Goal: Task Accomplishment & Management: Complete application form

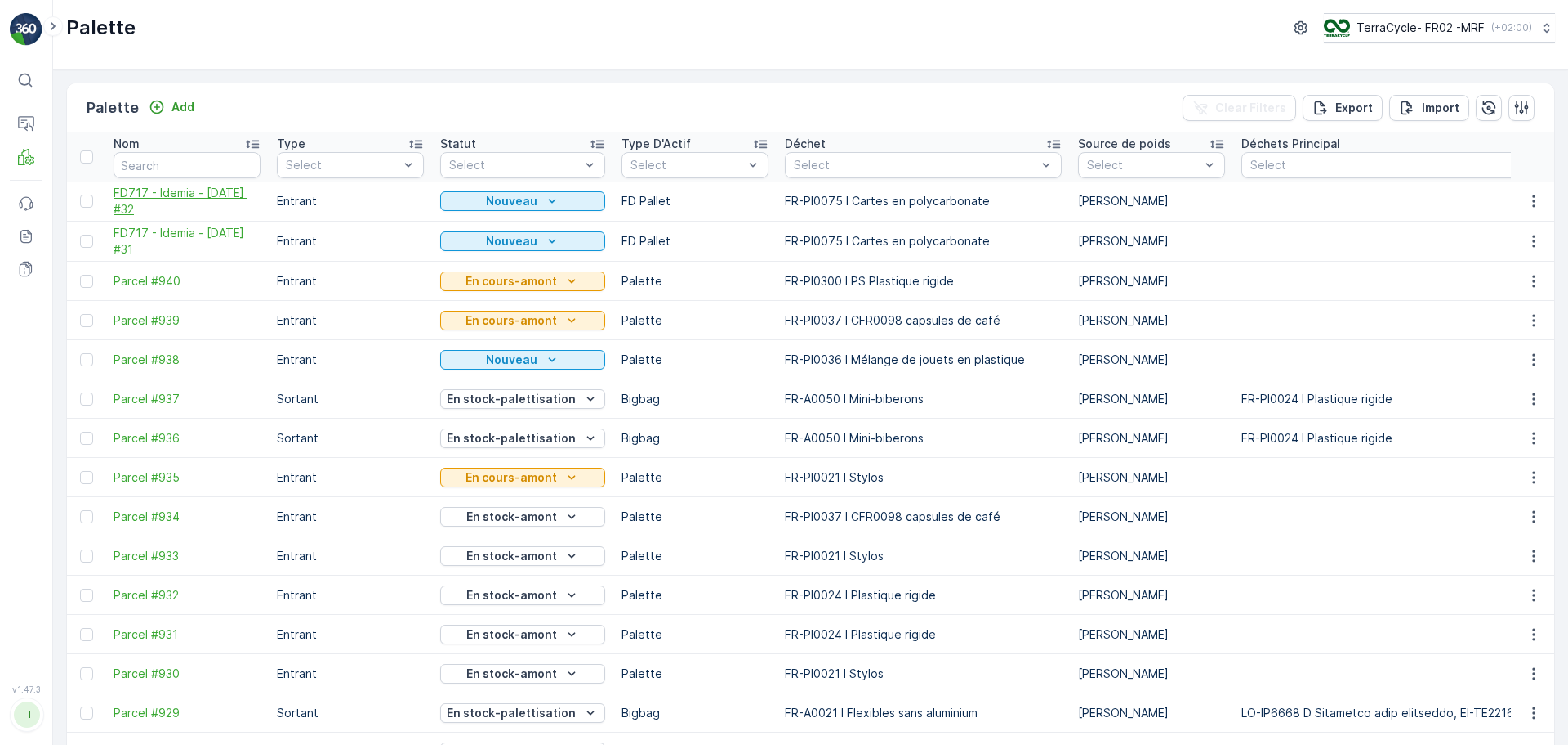
click at [133, 201] on span "FD717 - Idemia - [DATE] #32" at bounding box center [187, 201] width 147 height 33
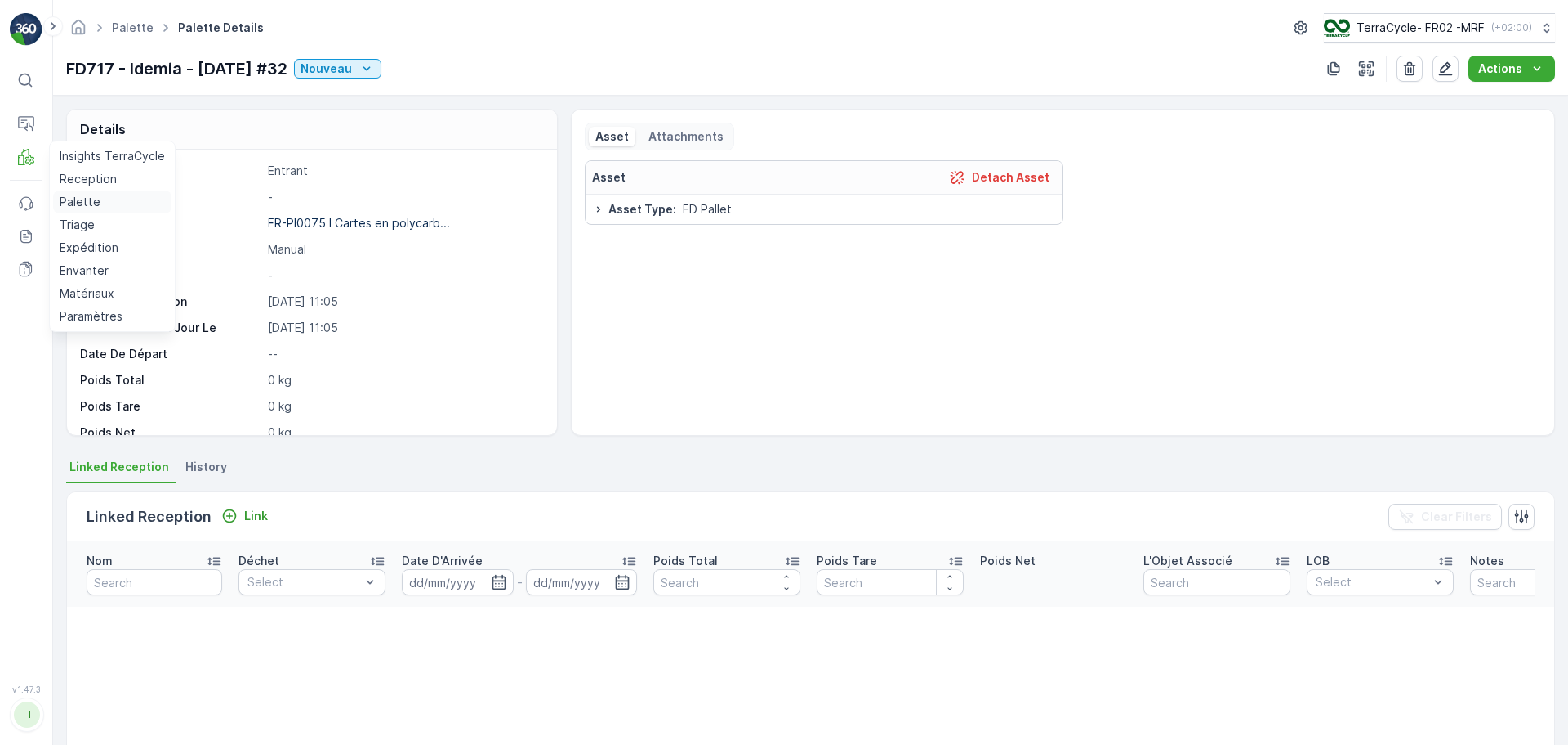
click at [88, 201] on p "Palette" at bounding box center [80, 201] width 40 height 16
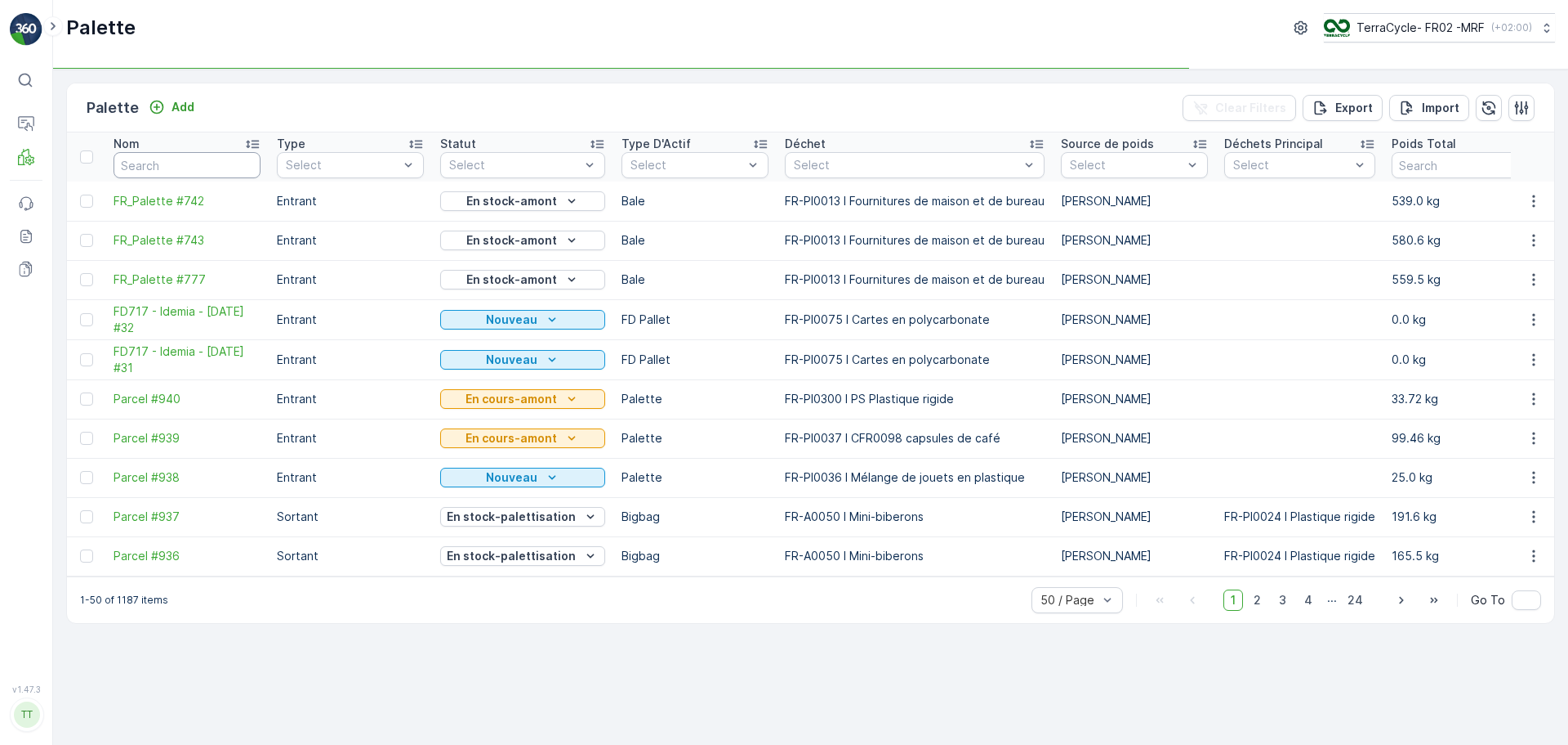
click at [212, 161] on input "text" at bounding box center [187, 165] width 147 height 26
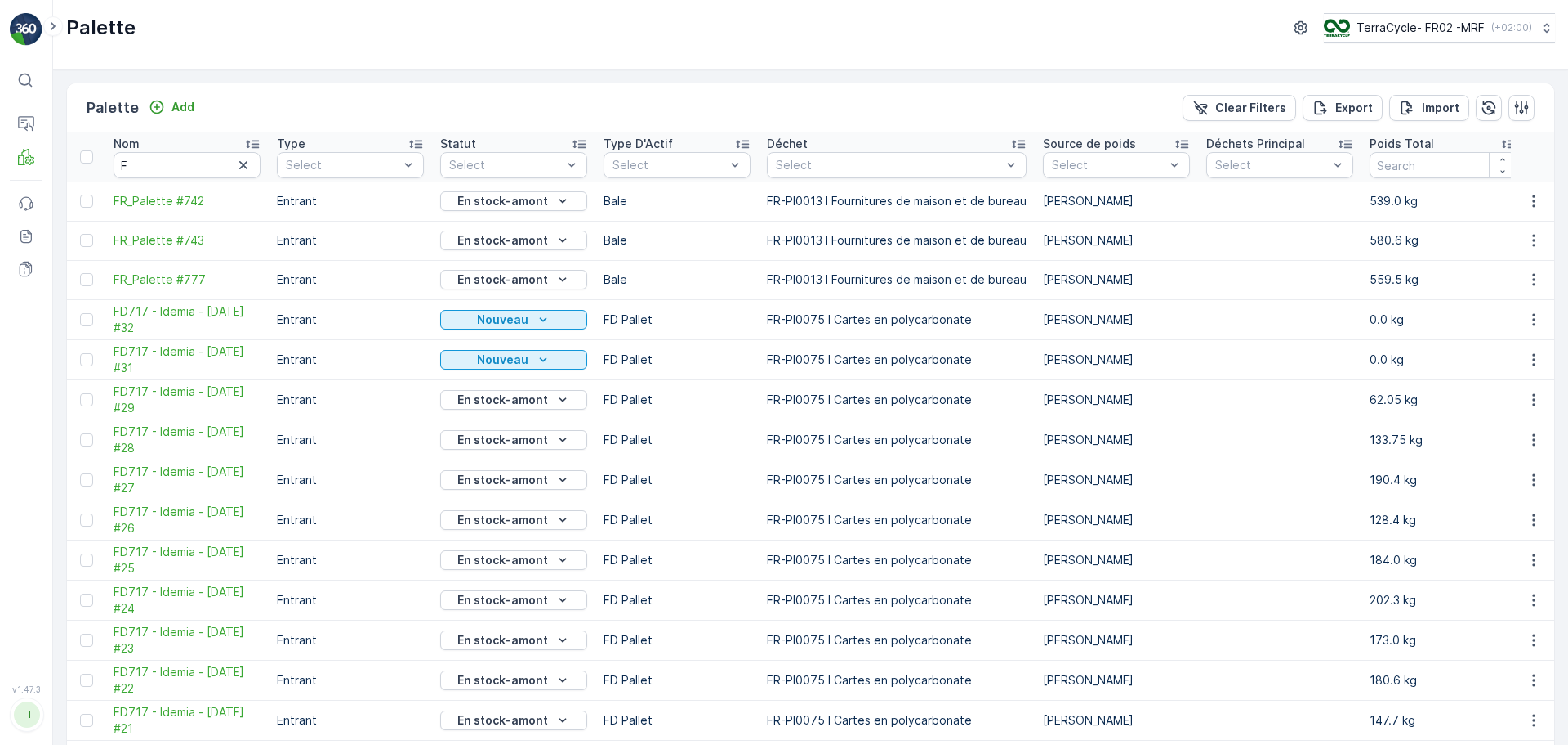
click at [176, 180] on th "Nom F" at bounding box center [188, 157] width 164 height 49
click at [178, 171] on input "F" at bounding box center [187, 165] width 147 height 26
type input "FD722"
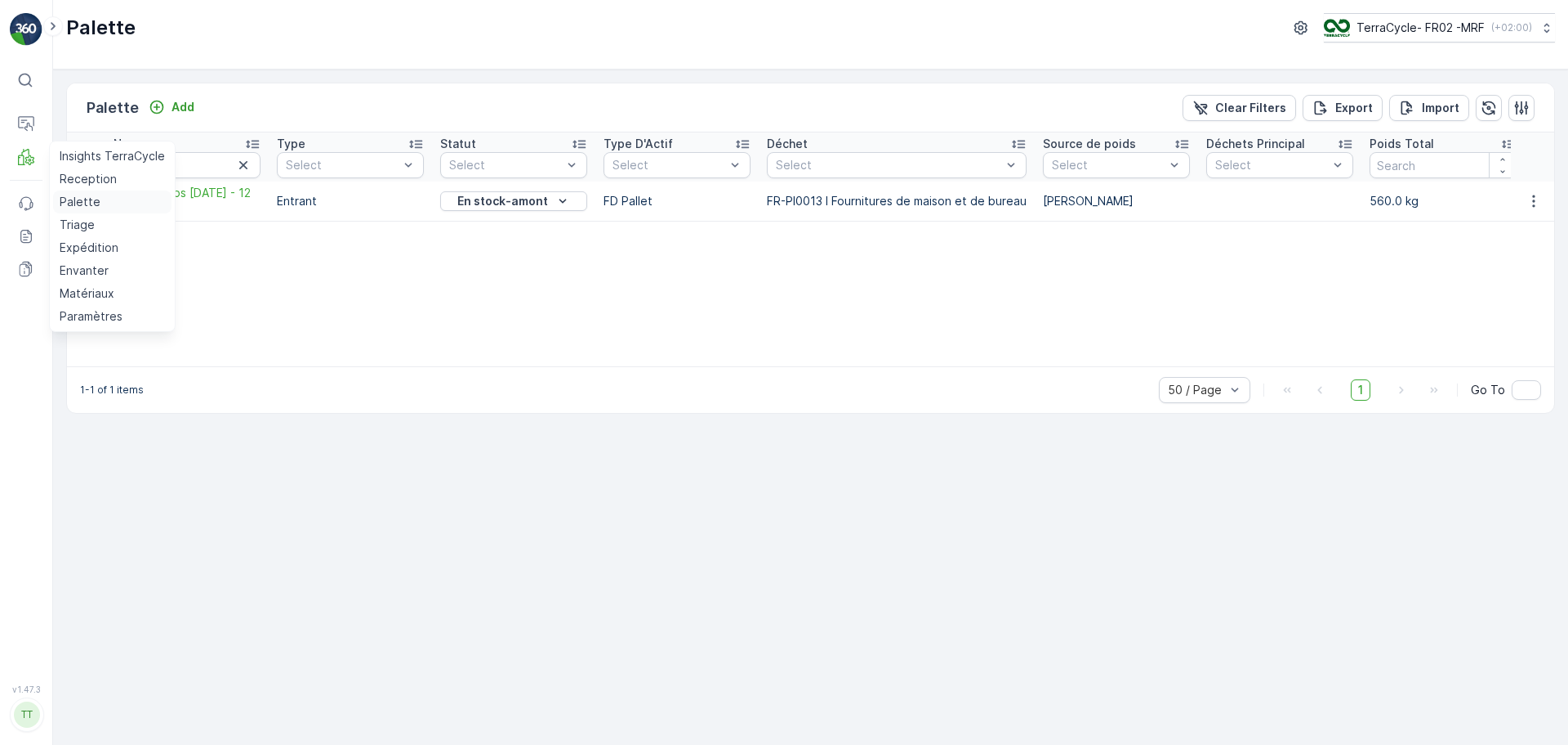
click at [75, 198] on p "Palette" at bounding box center [80, 201] width 40 height 16
click at [241, 161] on icon "button" at bounding box center [243, 165] width 16 height 16
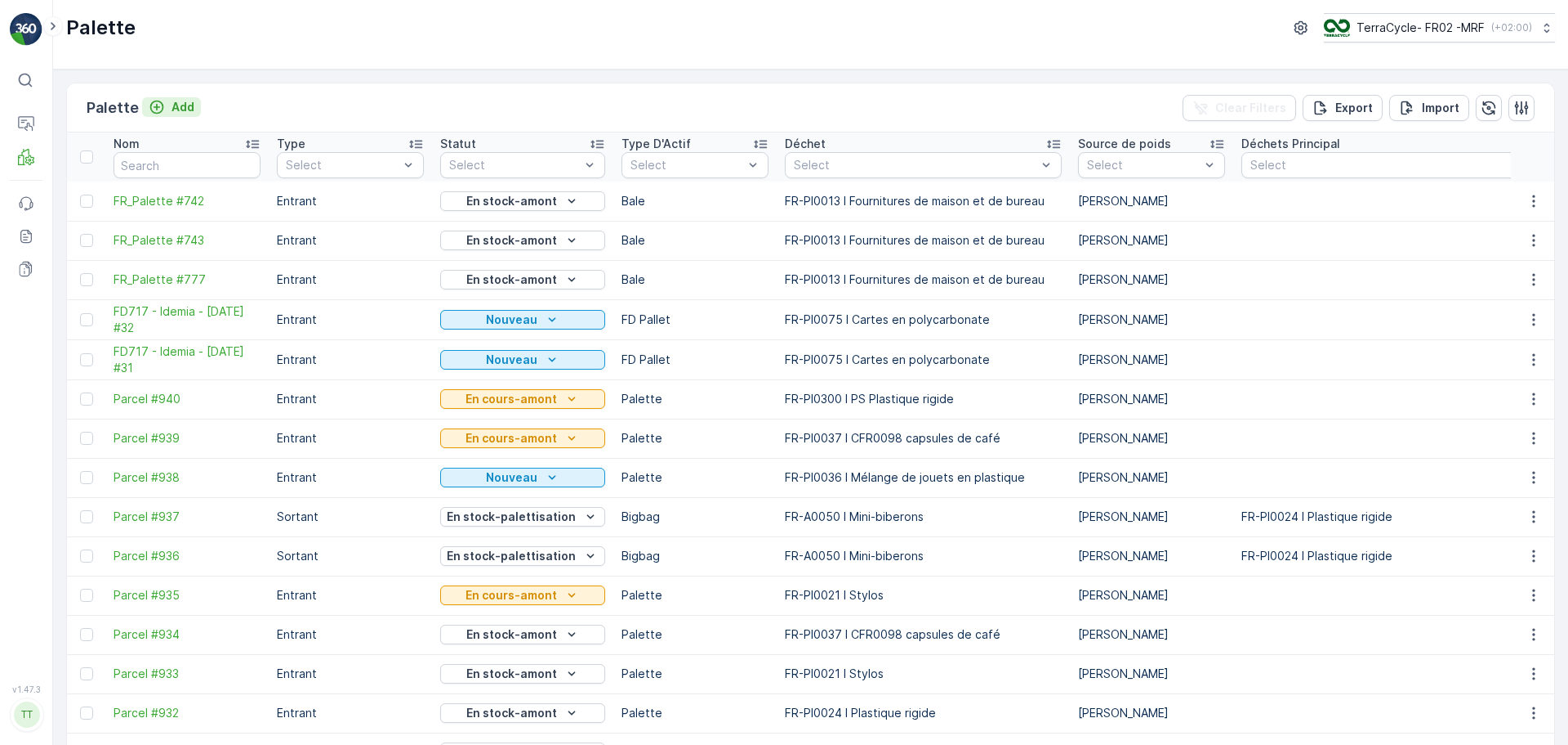
click at [176, 105] on p "Add" at bounding box center [183, 107] width 23 height 16
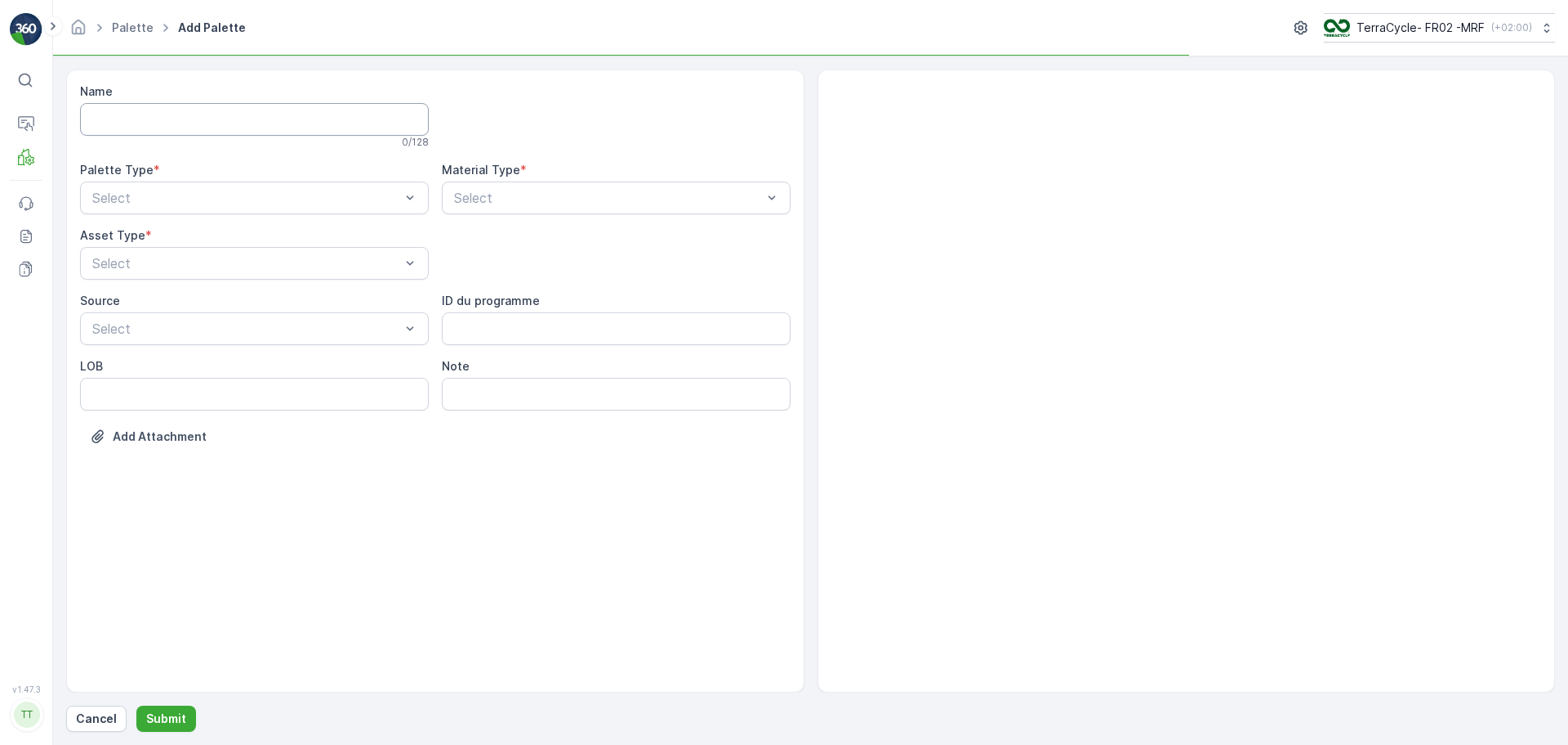
click at [343, 116] on input "Name" at bounding box center [254, 119] width 349 height 33
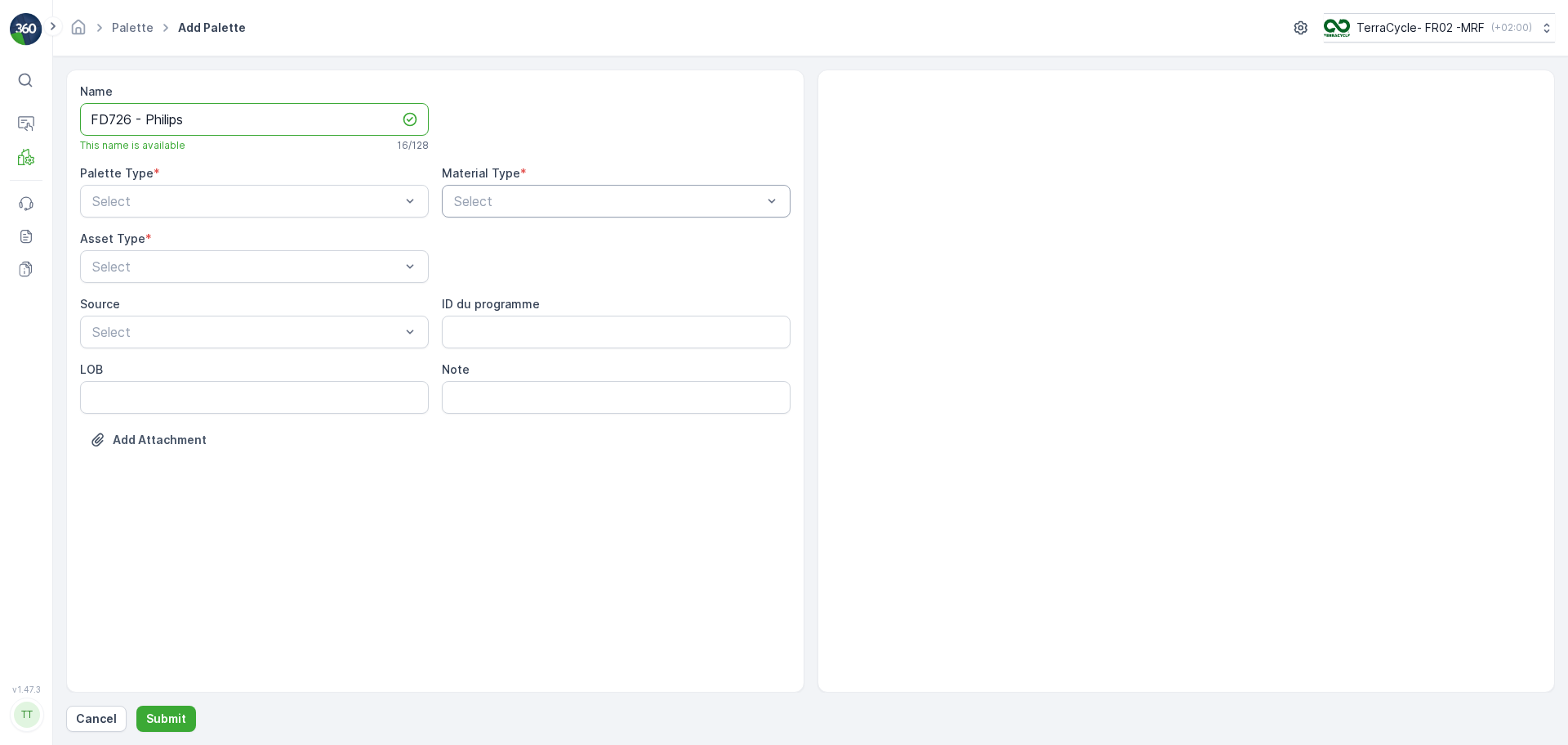
type input "FD726 - Philips"
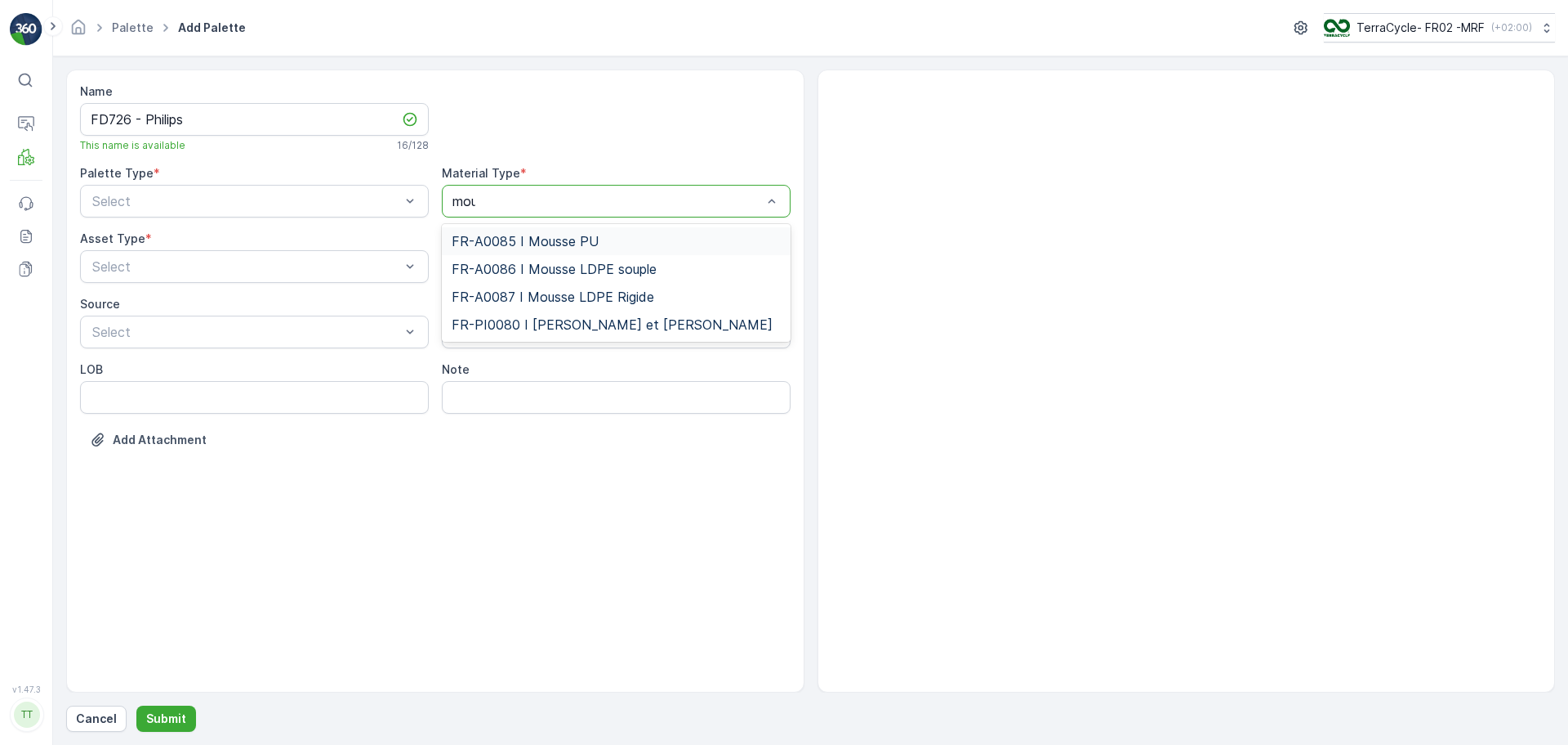
type input "mous"
click at [594, 317] on span "FR-PI0080 I [PERSON_NAME] et [PERSON_NAME]" at bounding box center [613, 323] width 321 height 14
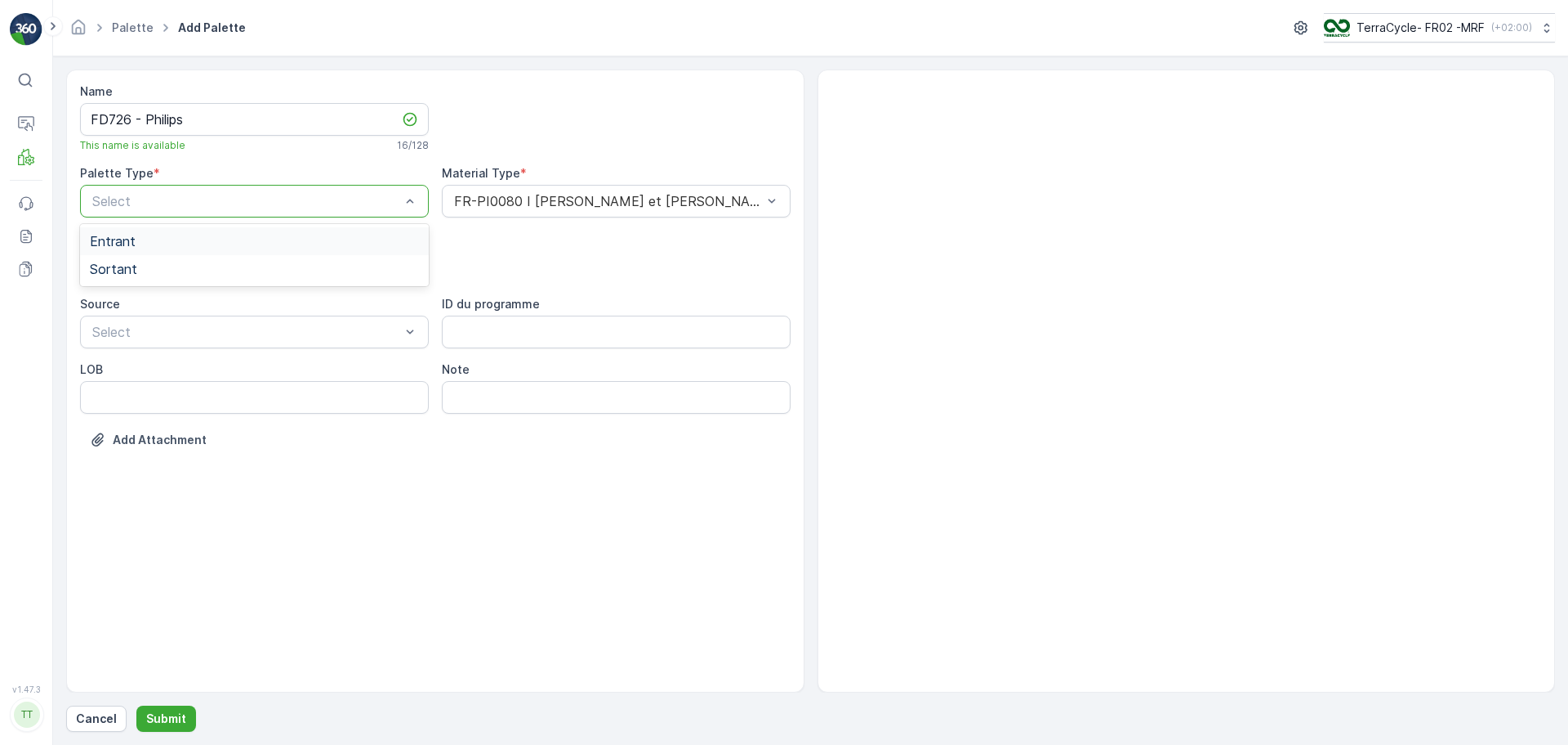
click at [249, 203] on div at bounding box center [246, 200] width 312 height 14
click at [210, 242] on div "Entrant" at bounding box center [254, 241] width 329 height 14
click at [234, 116] on input "FD726 - Philips" at bounding box center [254, 119] width 349 height 33
click at [244, 122] on input "FD726 - Philips - 07.08.2-25" at bounding box center [254, 119] width 349 height 33
click at [250, 126] on input "FD726 - Philips - 07.08.2-25" at bounding box center [254, 119] width 349 height 33
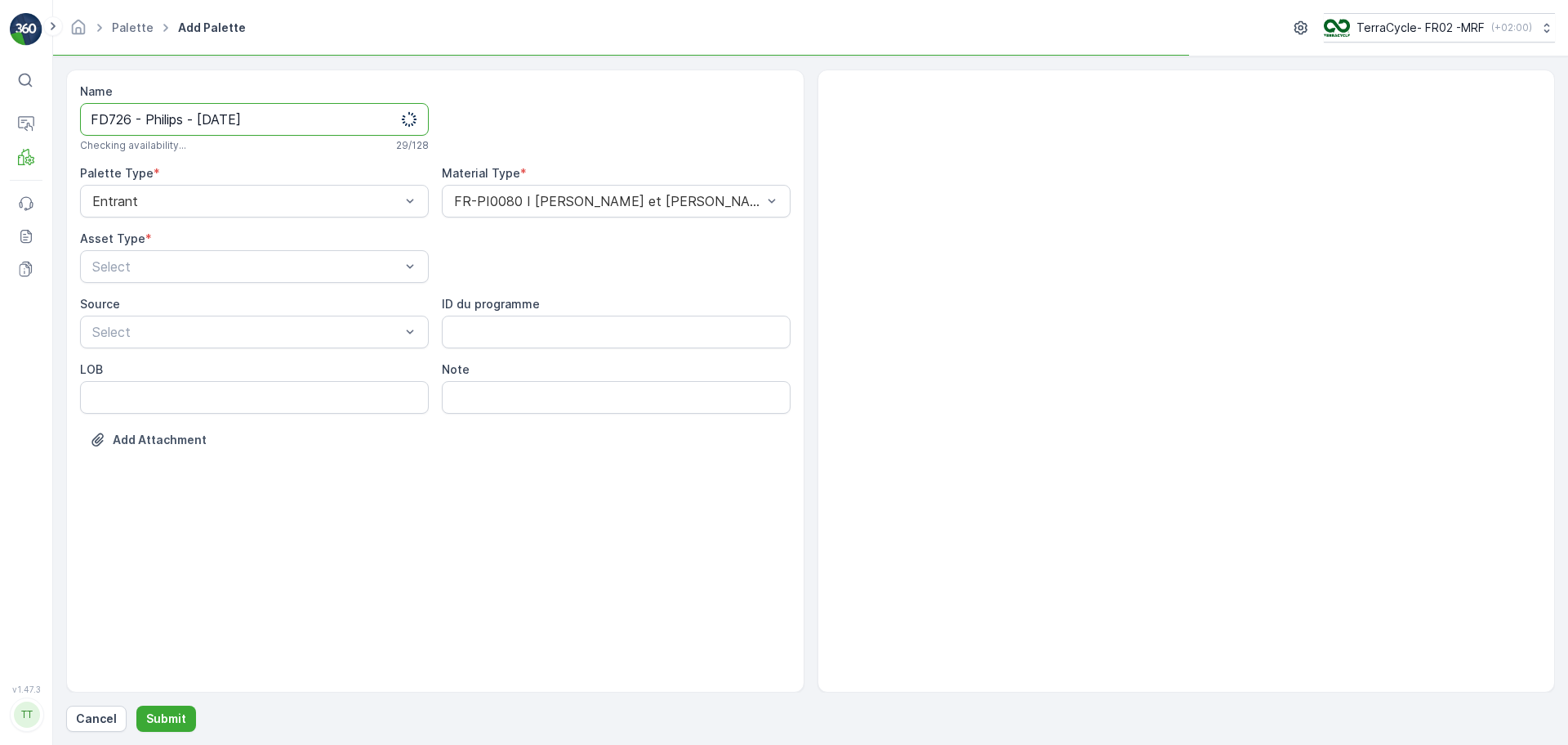
click at [291, 127] on input "FD726 - Philips - [DATE]" at bounding box center [254, 119] width 349 height 33
type input "FD726 - Philips - [DATE] - 20 pallets"
click at [345, 263] on div at bounding box center [246, 266] width 312 height 14
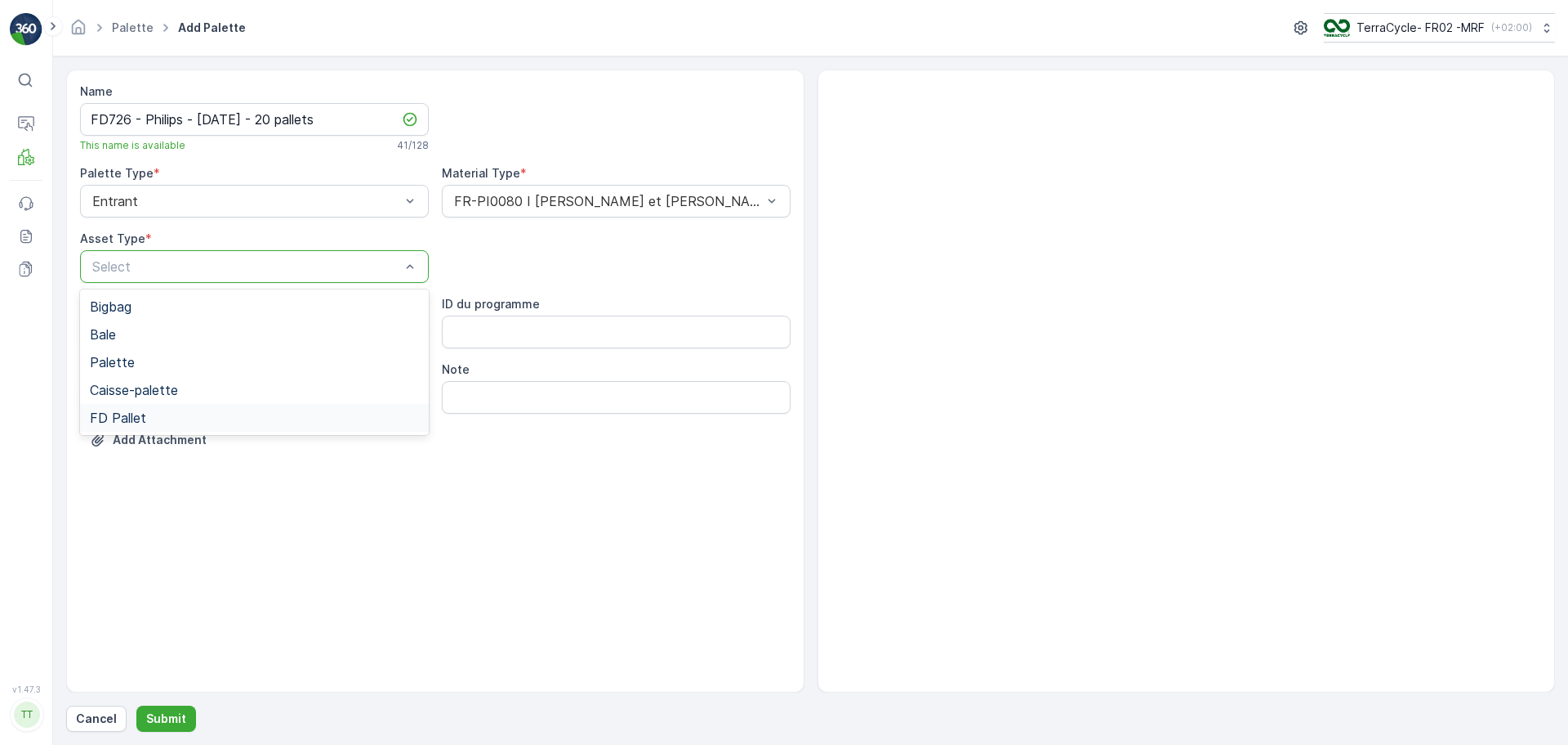
click at [280, 414] on div "FD Pallet" at bounding box center [254, 417] width 329 height 14
click at [163, 719] on p "Submit" at bounding box center [166, 718] width 40 height 16
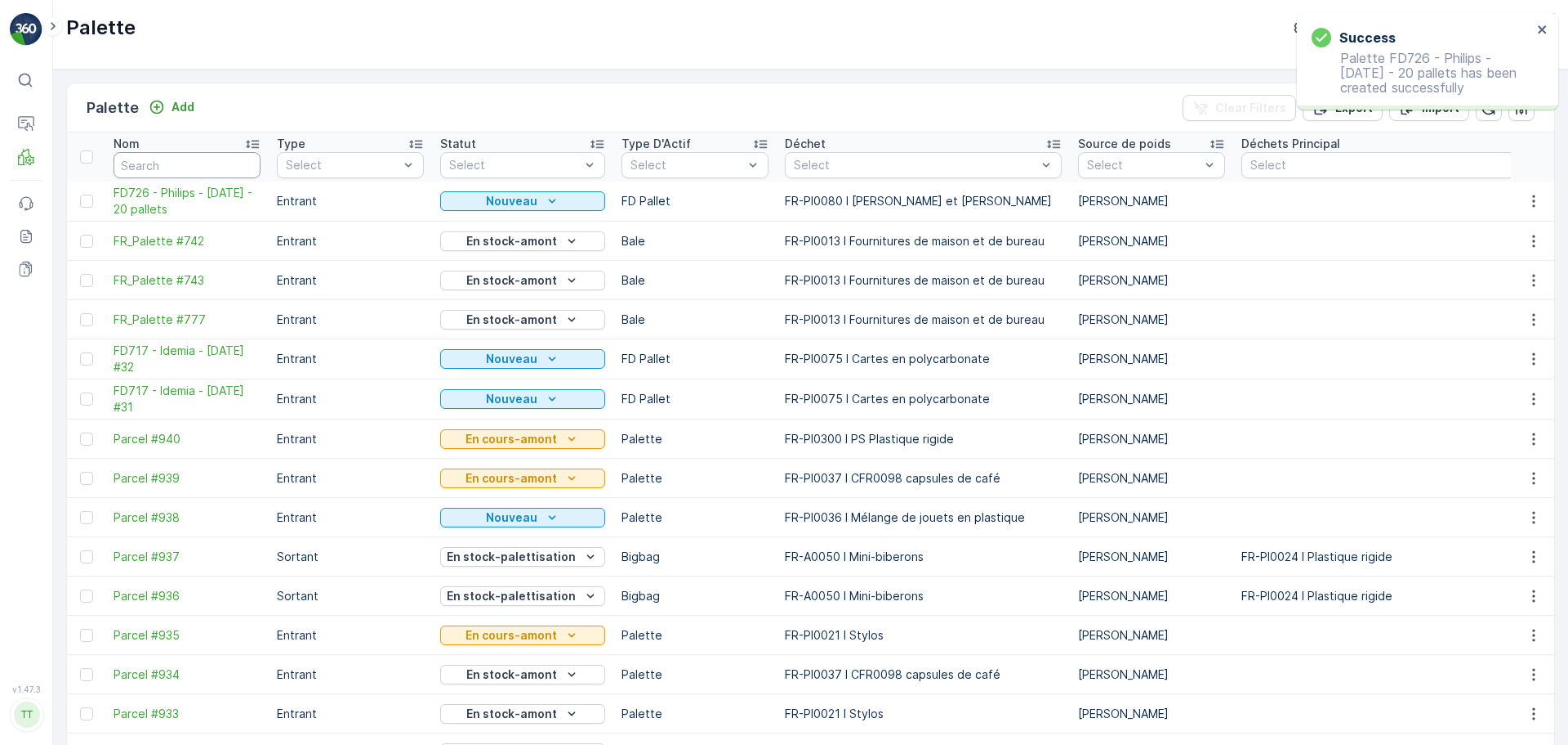
click at [176, 169] on input "text" at bounding box center [187, 165] width 147 height 26
type input "fd"
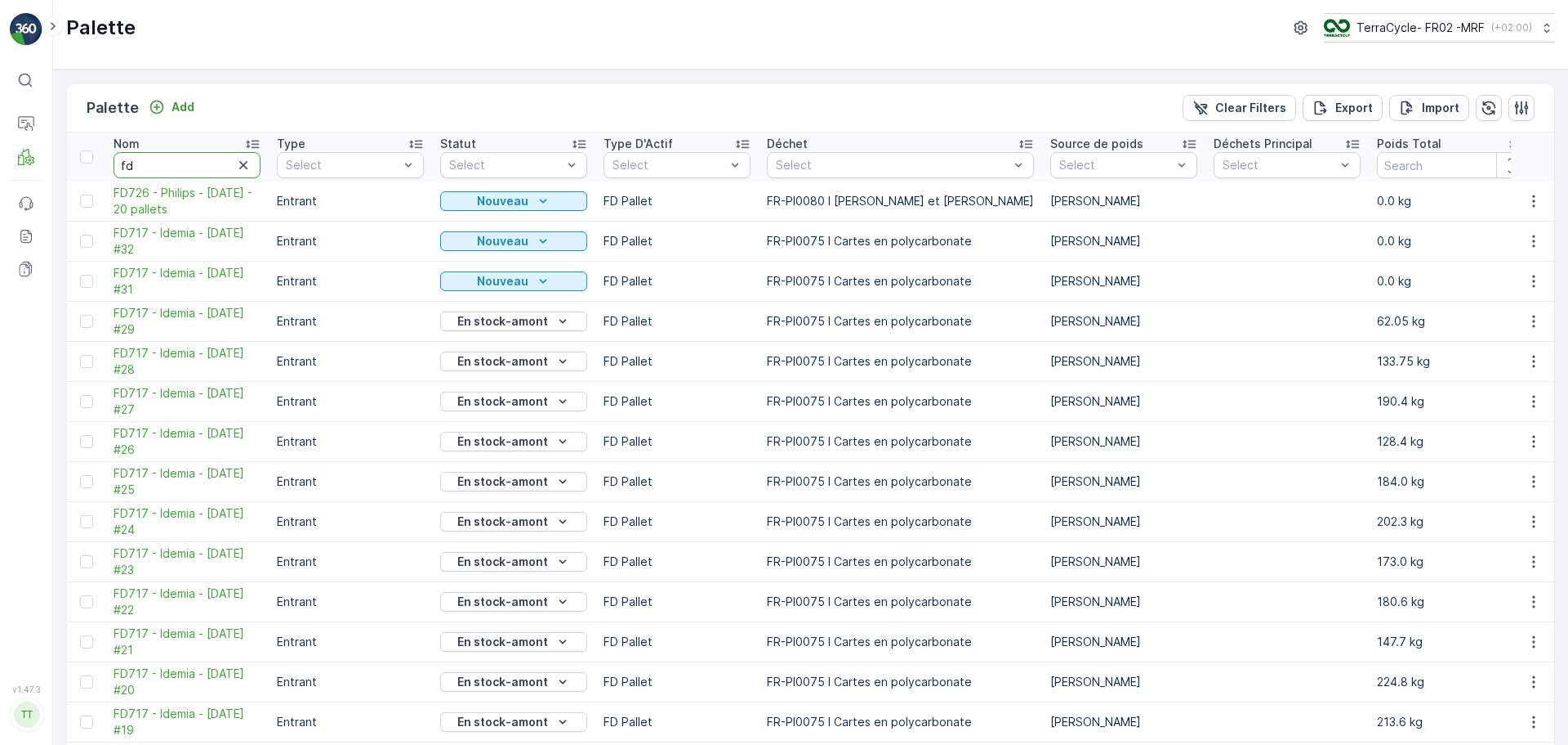
click at [199, 170] on input "fd" at bounding box center [187, 165] width 147 height 26
type input "fd722"
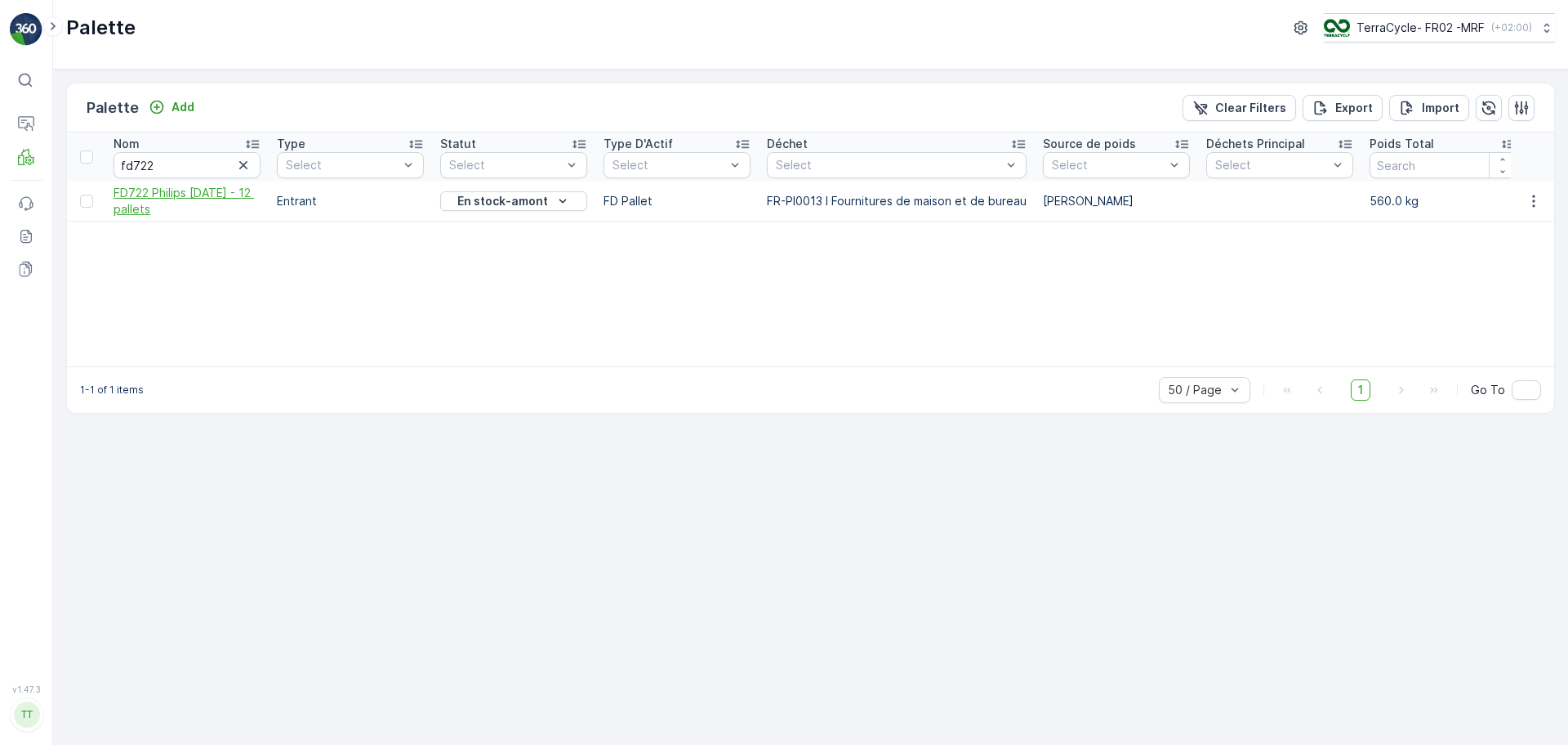
click at [170, 185] on span "FD722 Philips [DATE] - 12 pallets" at bounding box center [187, 201] width 147 height 33
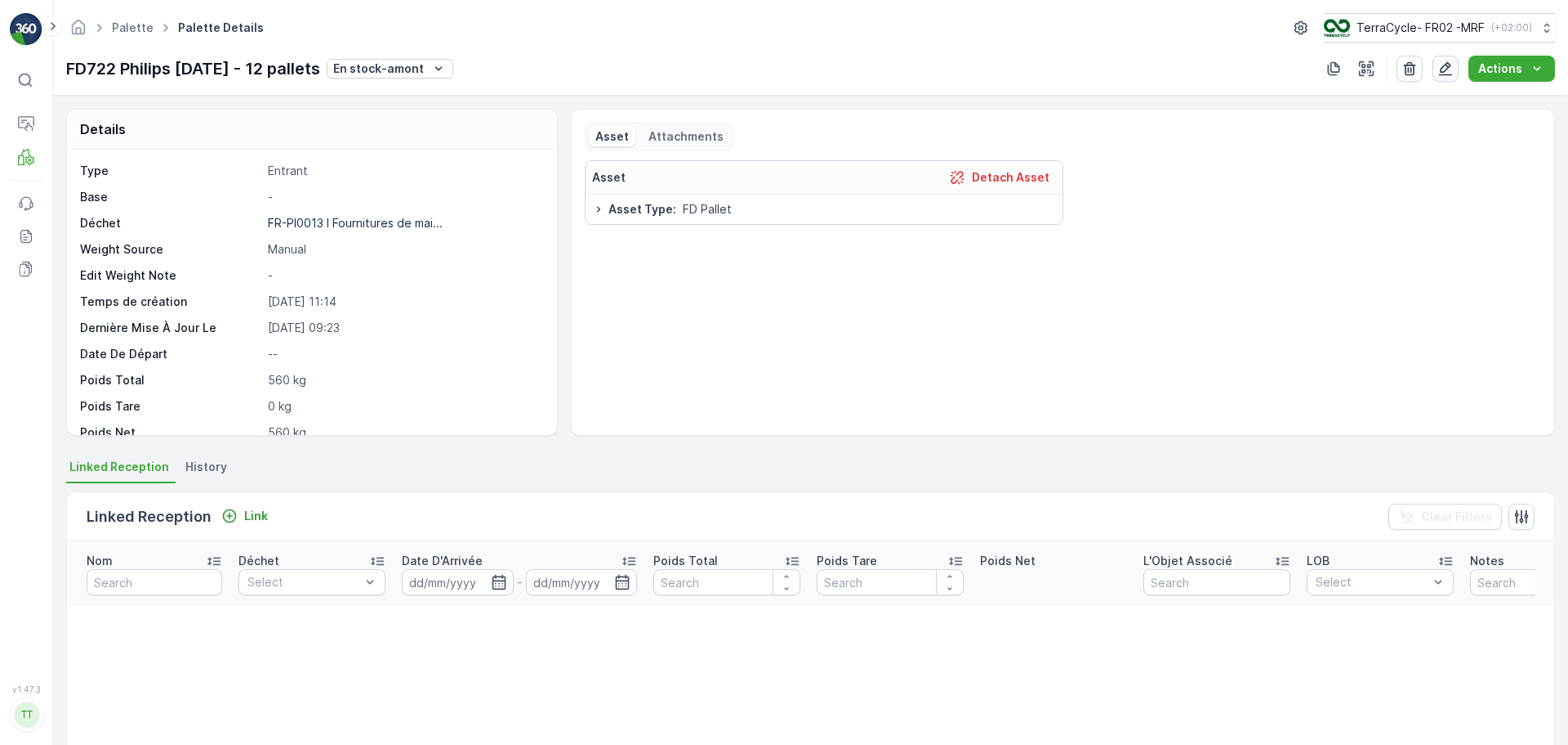
click at [1448, 77] on button "button" at bounding box center [1446, 68] width 26 height 26
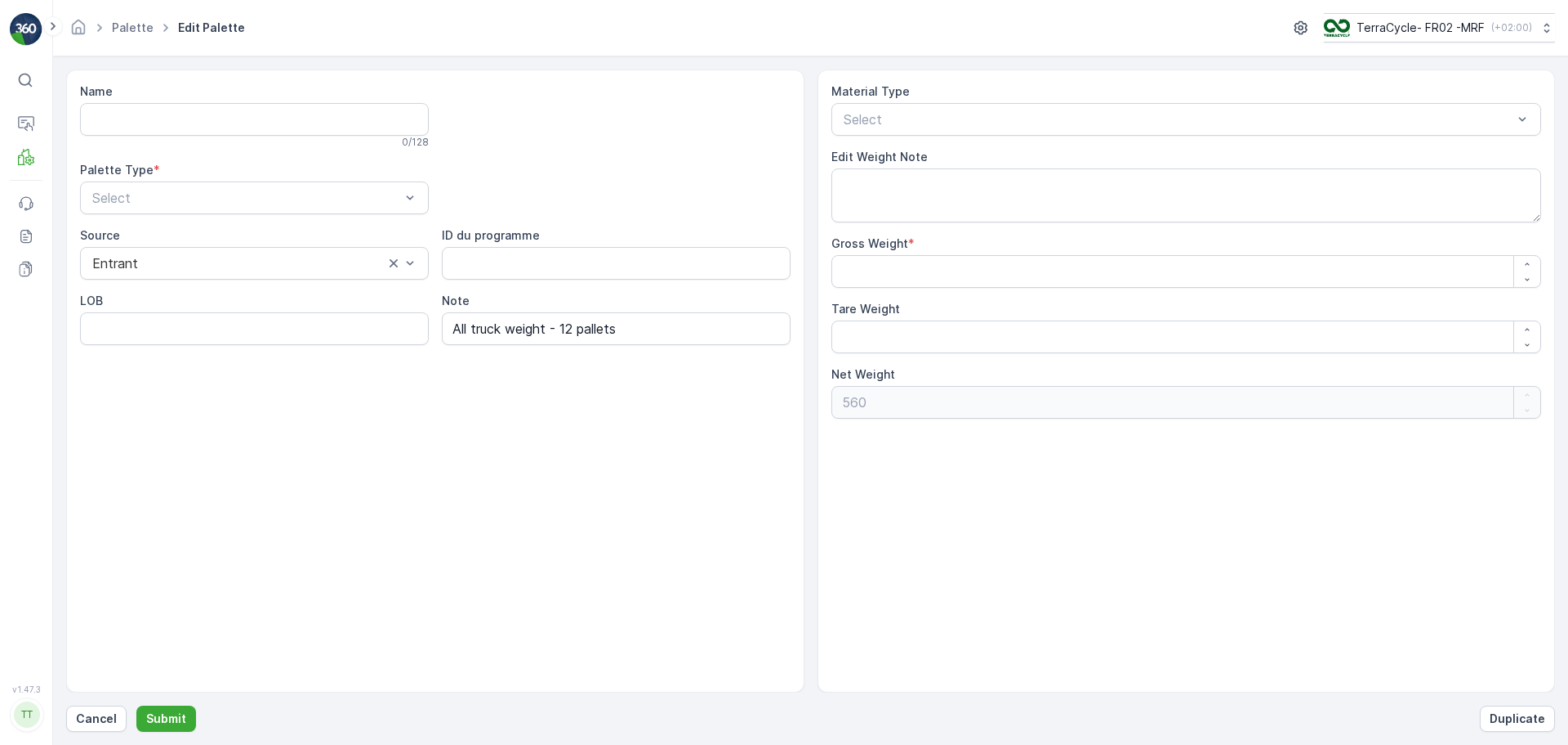
type input "FD722 Philips [DATE] - 12 pallets"
type Weight "560"
type Weight "0"
click at [978, 116] on div at bounding box center [1179, 118] width 673 height 14
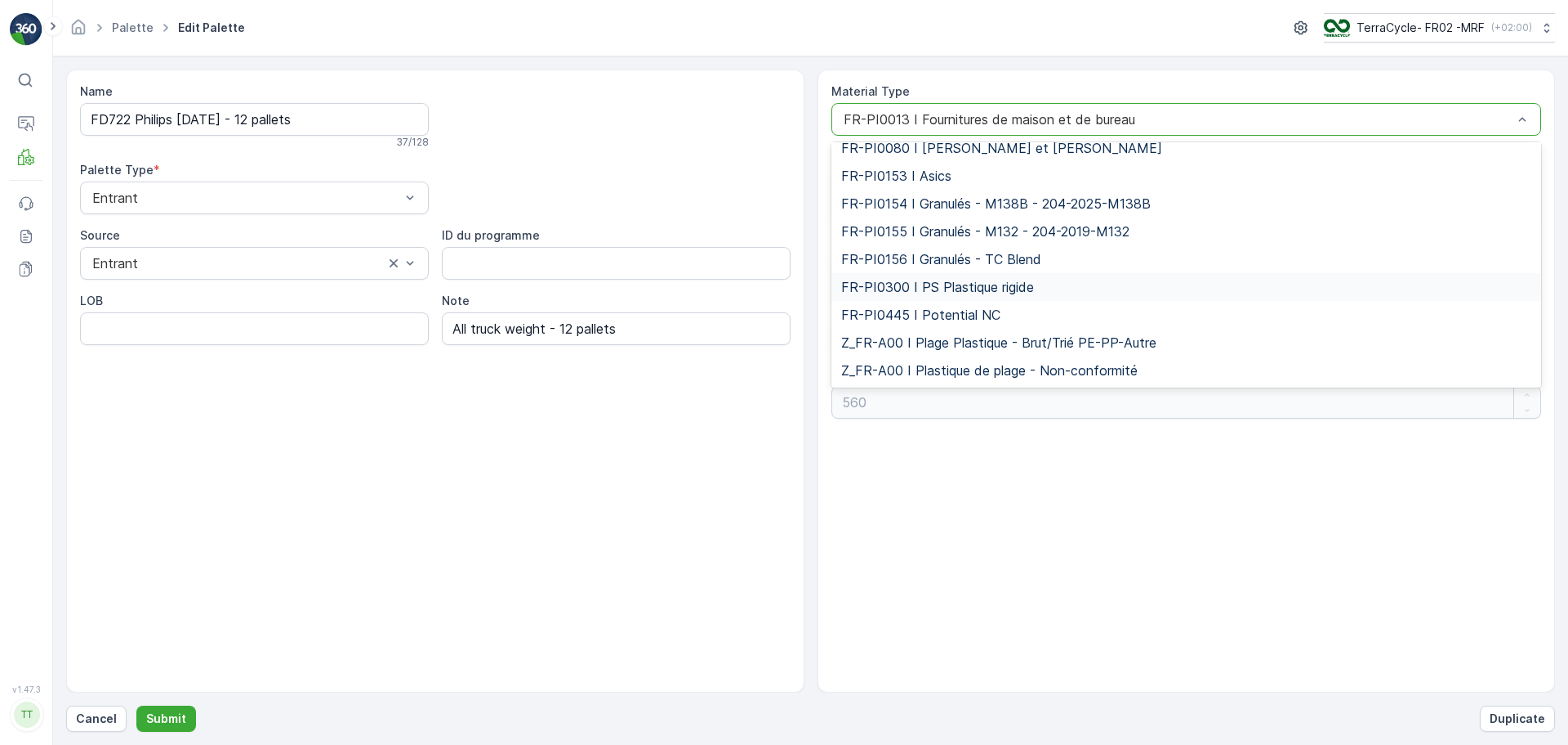
scroll to position [4293, 0]
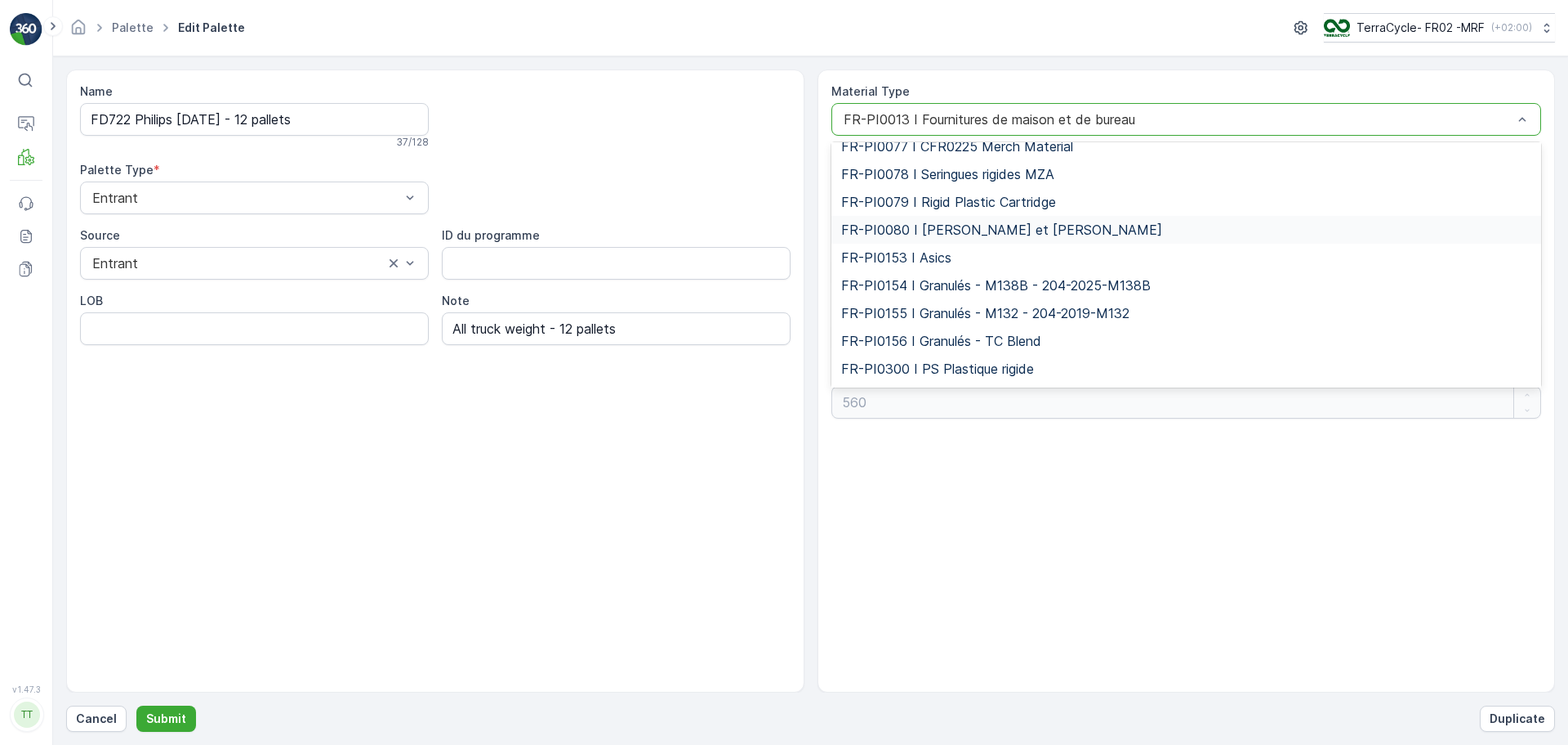
click at [946, 224] on span "FR-PI0080 I [PERSON_NAME] et [PERSON_NAME]" at bounding box center [1002, 229] width 321 height 14
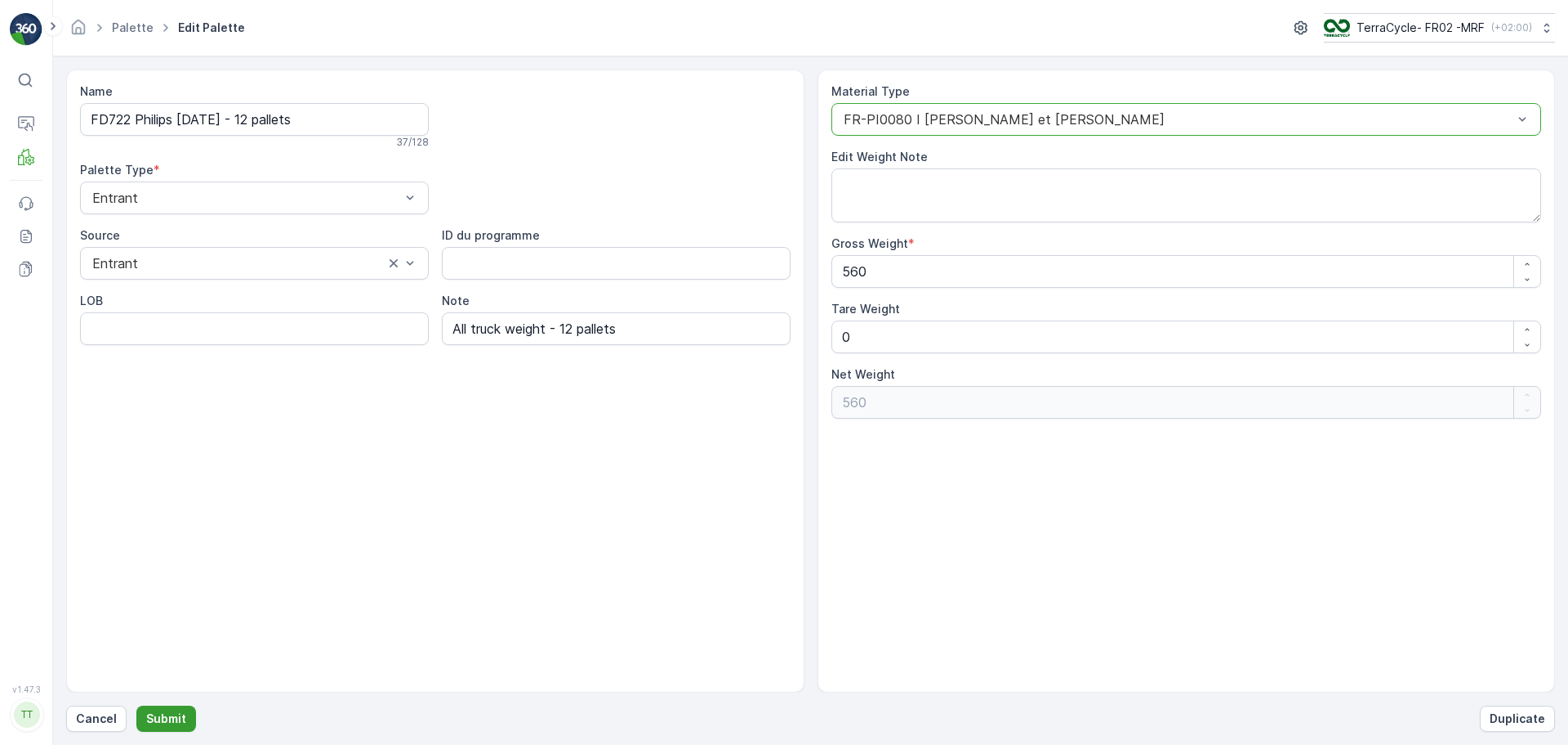
click at [155, 706] on button "Submit" at bounding box center [166, 718] width 60 height 26
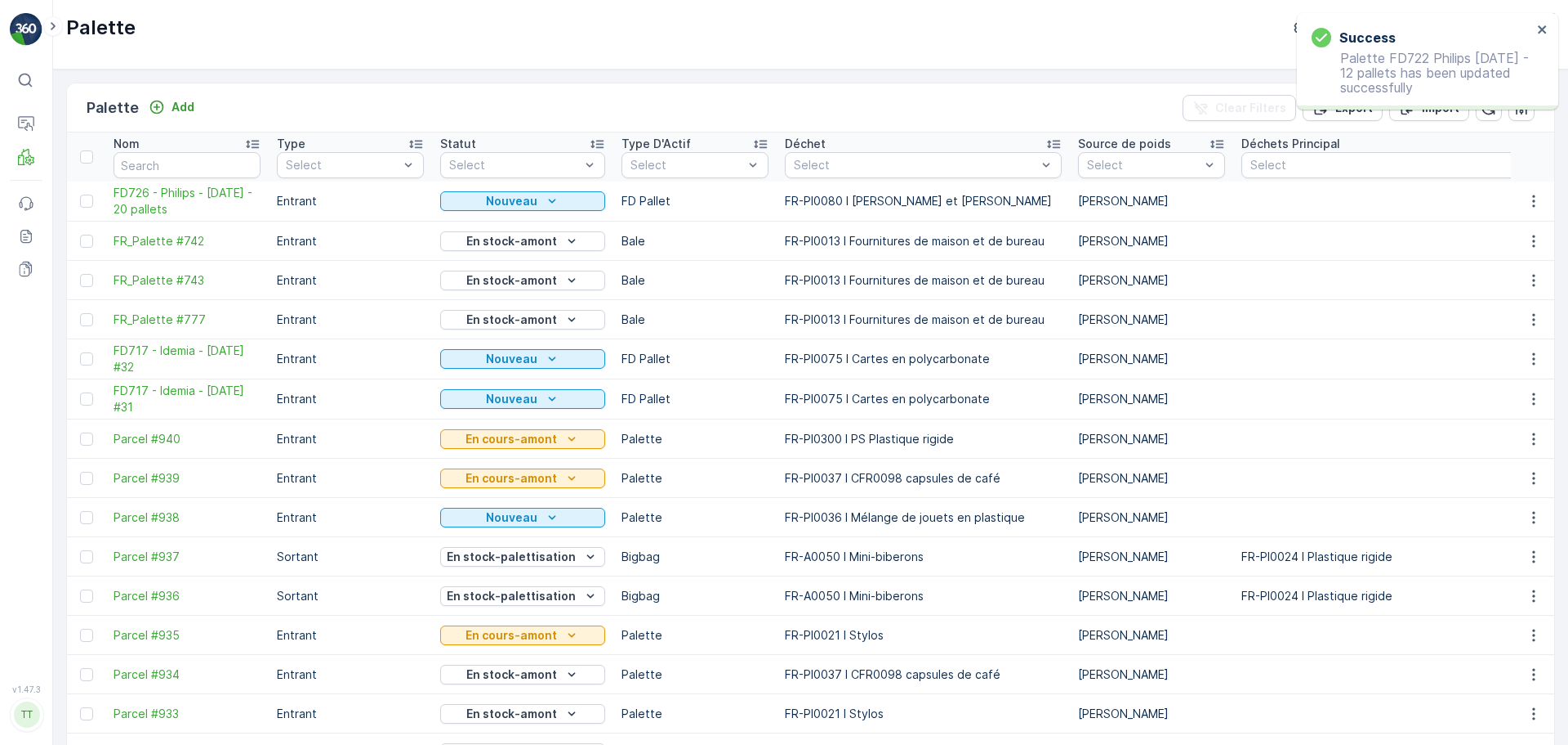
click at [553, 212] on div "Nouveau" at bounding box center [523, 201] width 165 height 23
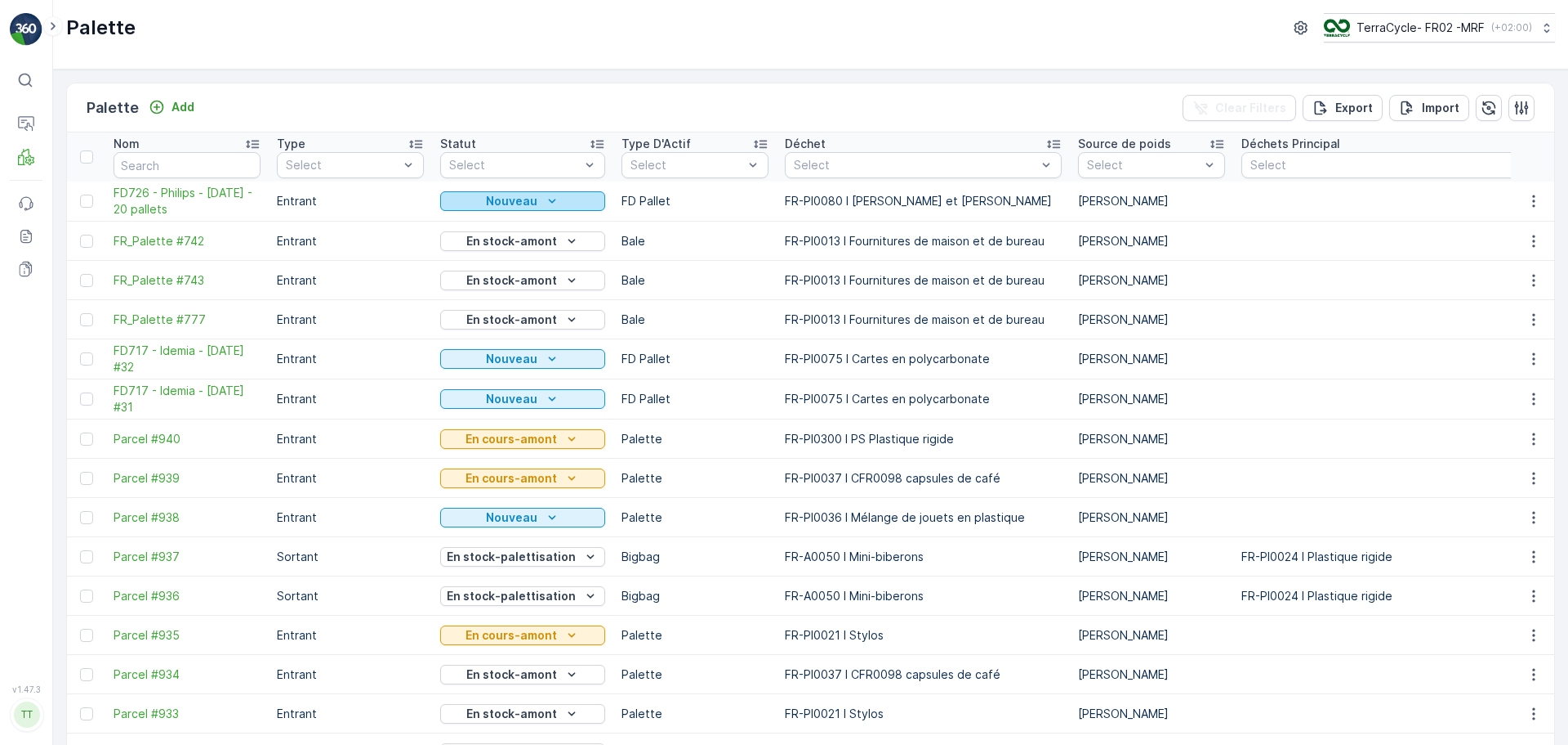
click at [548, 203] on icon "Nouveau" at bounding box center [552, 200] width 16 height 16
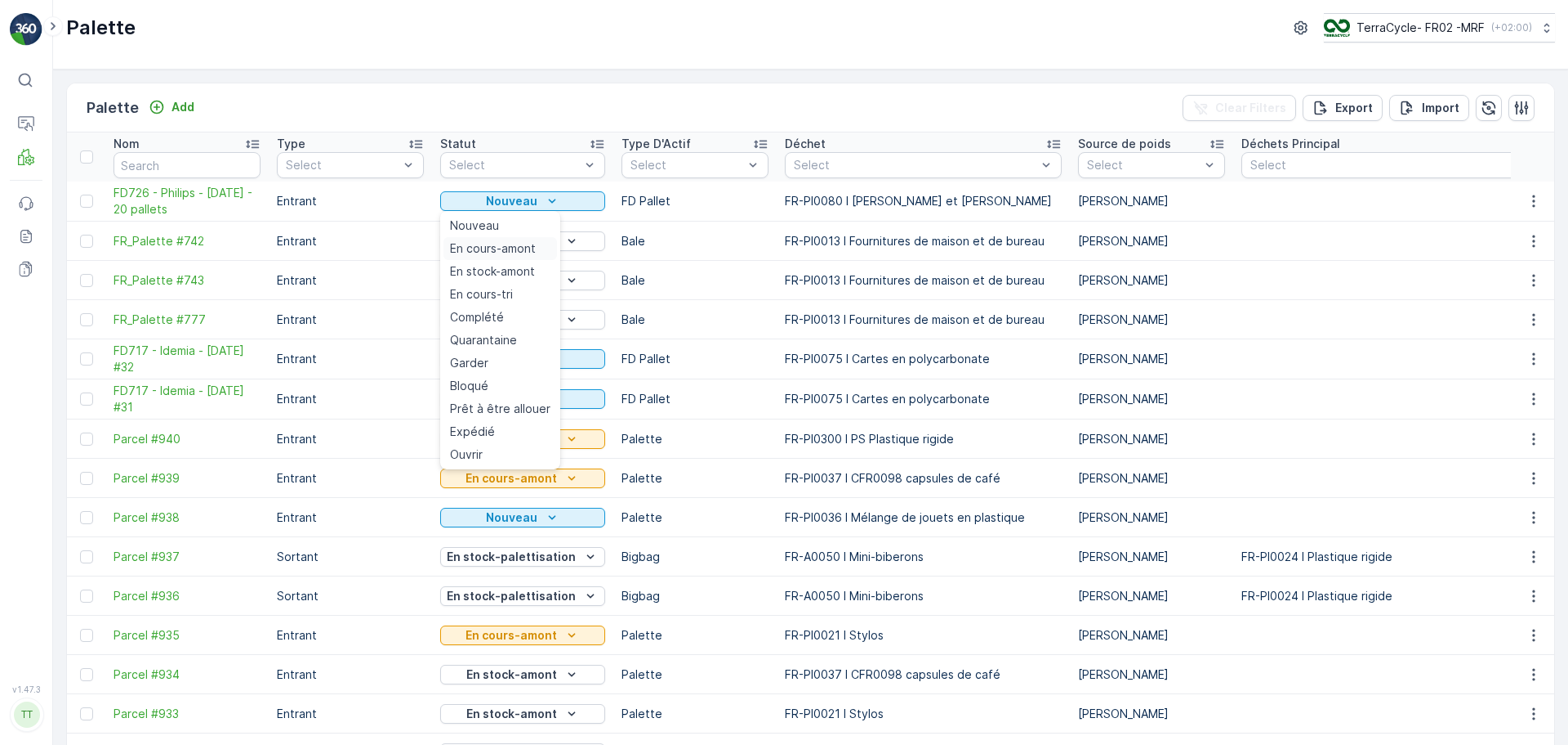
click at [507, 247] on span "En cours-amont" at bounding box center [493, 248] width 86 height 16
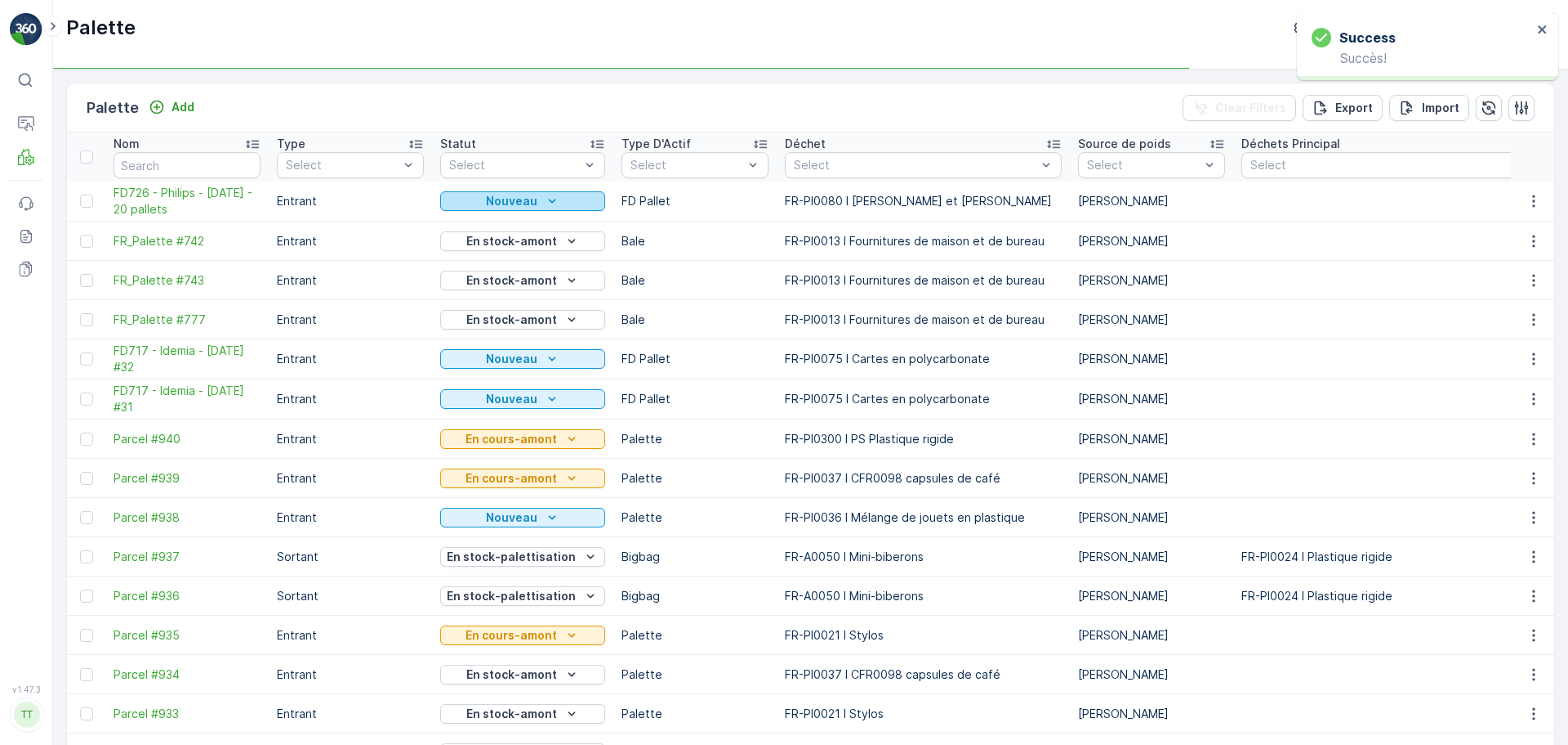
click at [548, 202] on icon "Nouveau" at bounding box center [552, 200] width 8 height 4
click at [533, 269] on div "En stock-amont" at bounding box center [523, 280] width 165 height 23
click at [520, 202] on p "En cours-amont" at bounding box center [511, 200] width 91 height 16
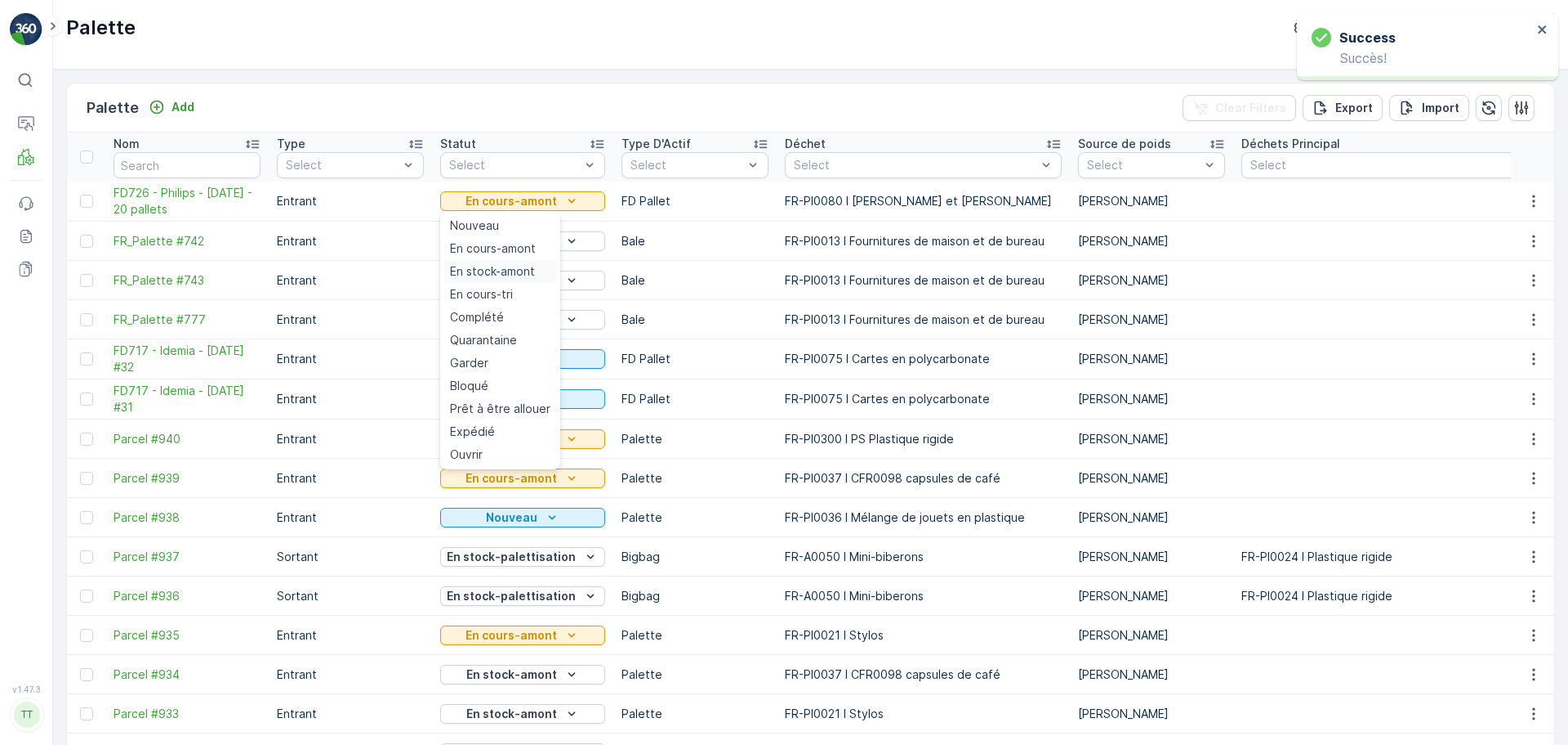
click at [520, 275] on span "En stock-amont" at bounding box center [493, 270] width 85 height 16
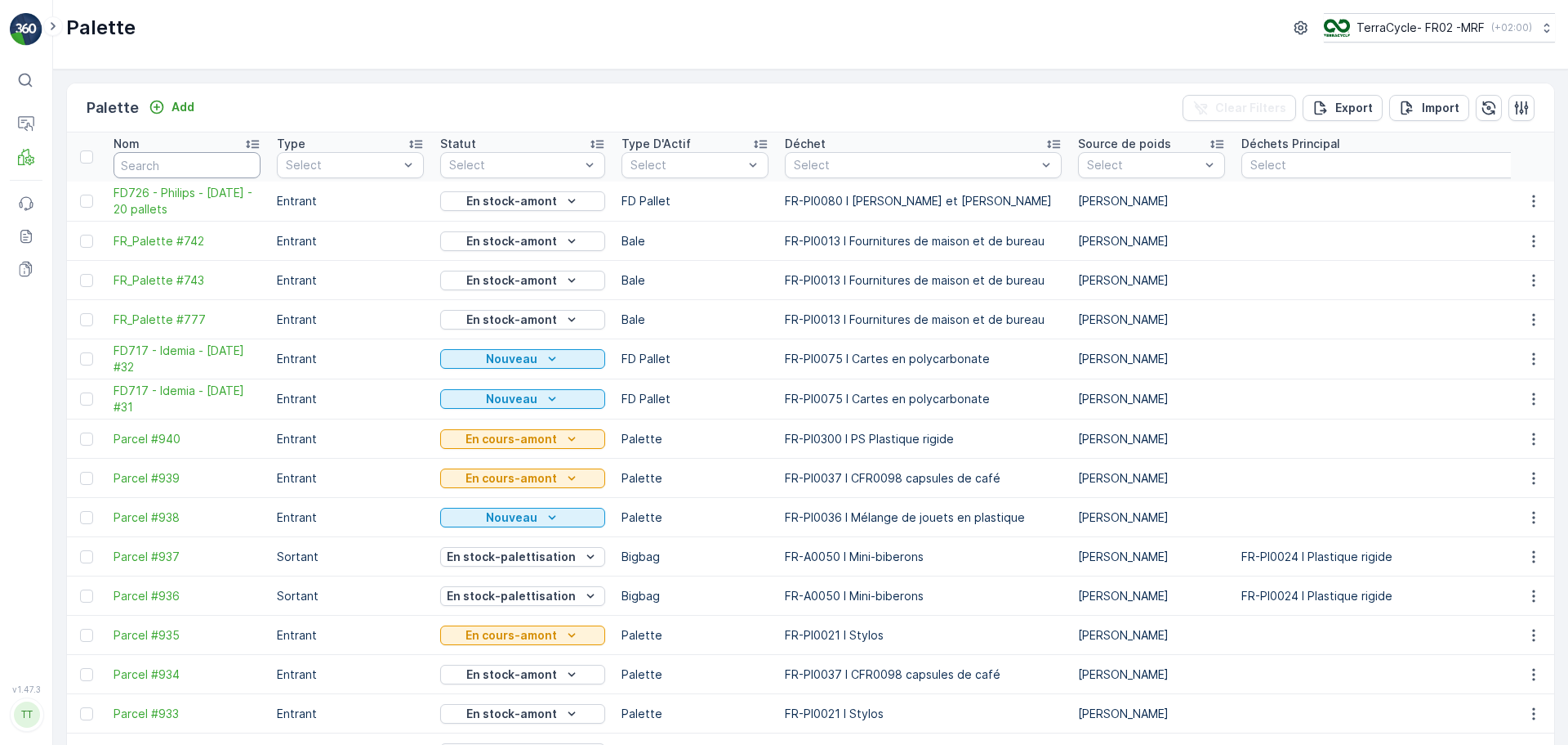
click at [170, 166] on input "text" at bounding box center [187, 165] width 147 height 26
type input "FD"
click at [169, 164] on input "FD" at bounding box center [187, 165] width 147 height 26
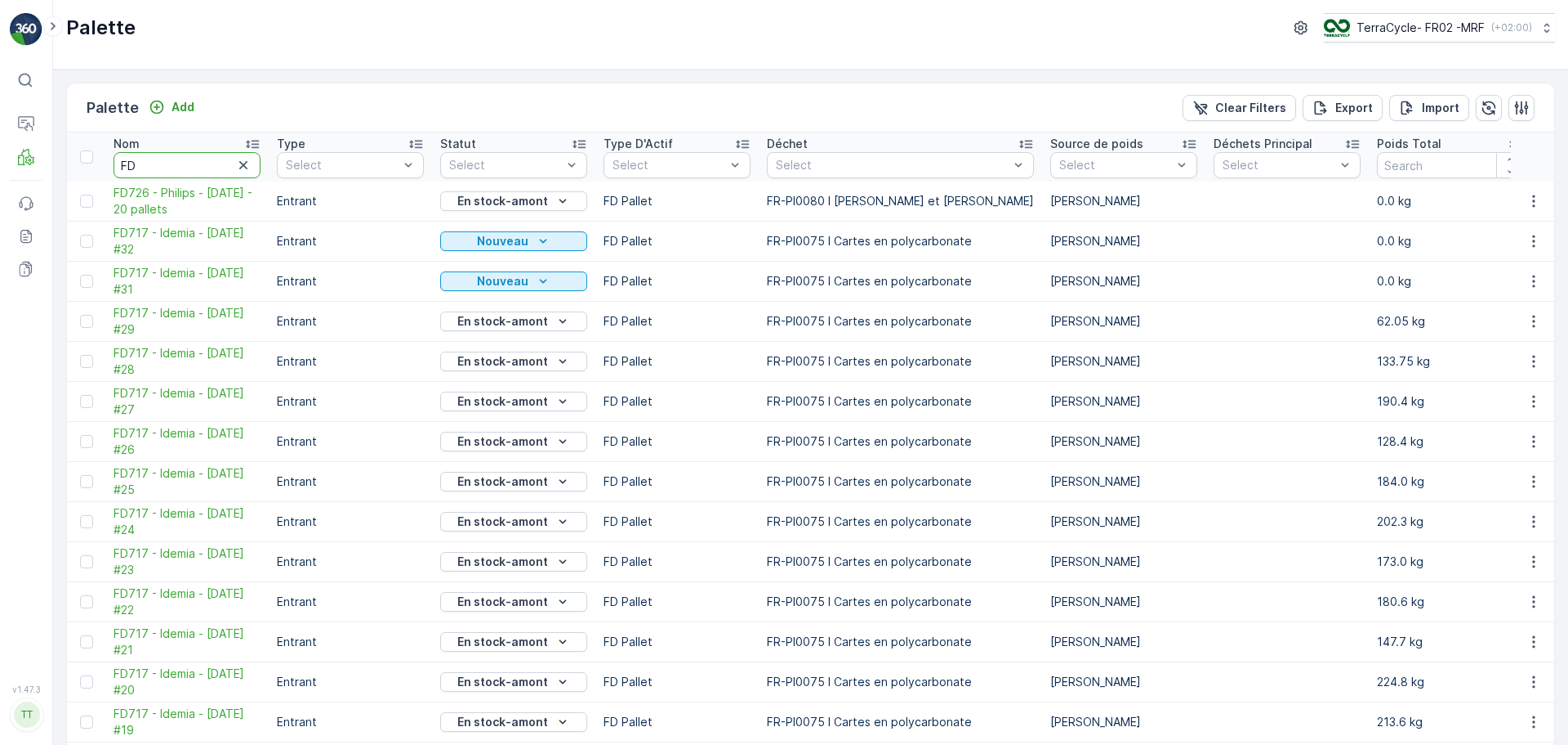
click at [172, 166] on input "FD" at bounding box center [187, 165] width 147 height 26
type input "FD7"
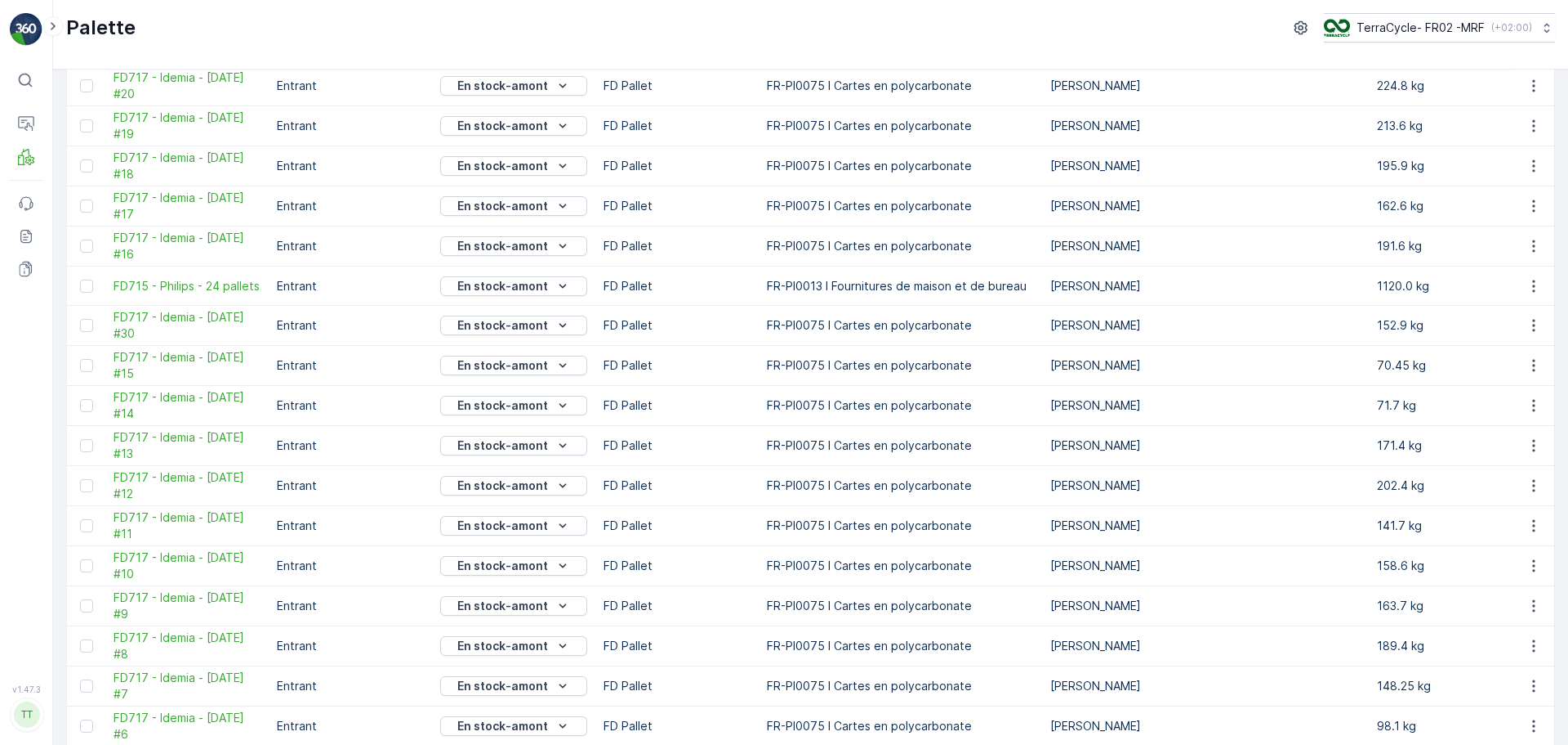
scroll to position [572, 0]
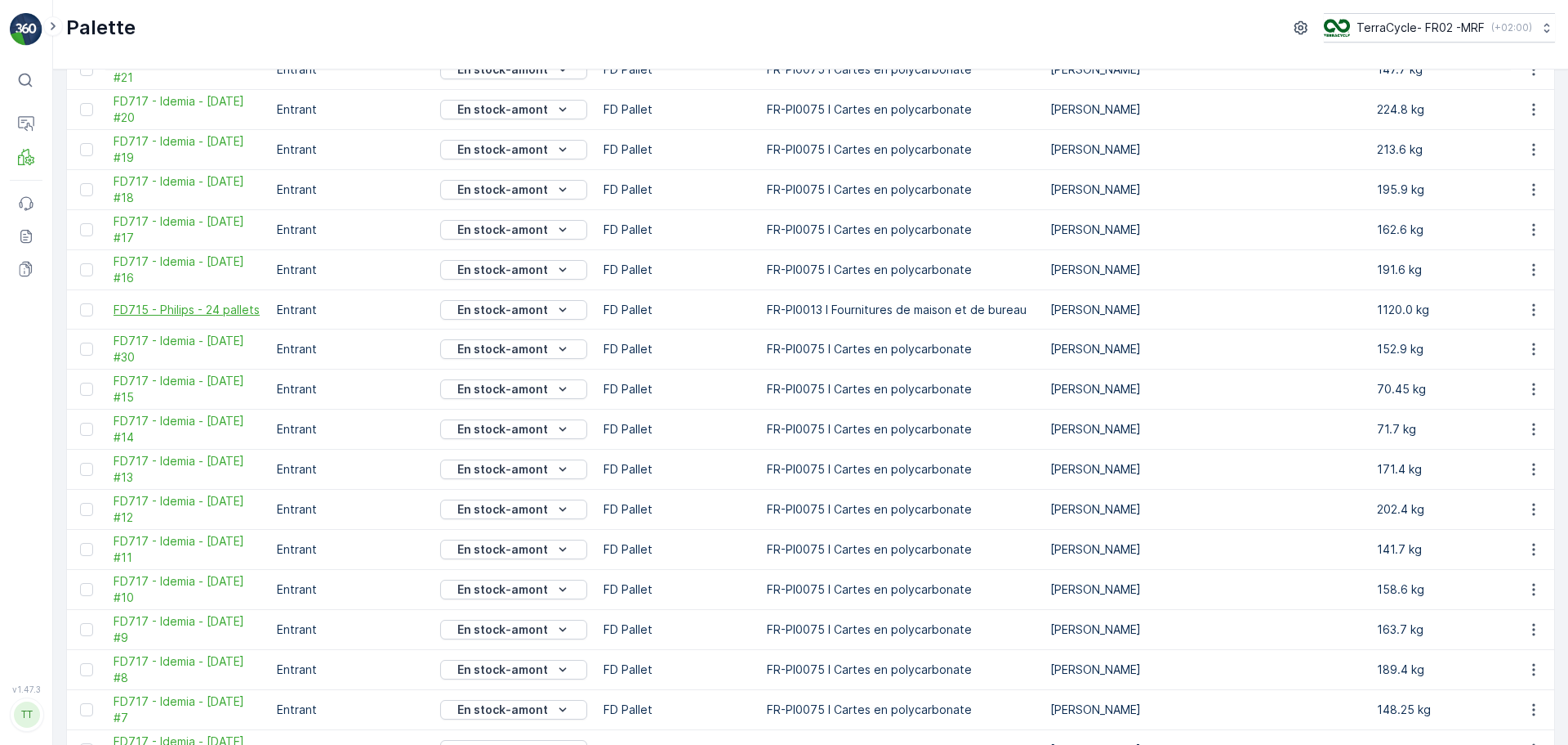
click at [179, 311] on span "FD715 - Philips - 24 pallets" at bounding box center [187, 309] width 147 height 16
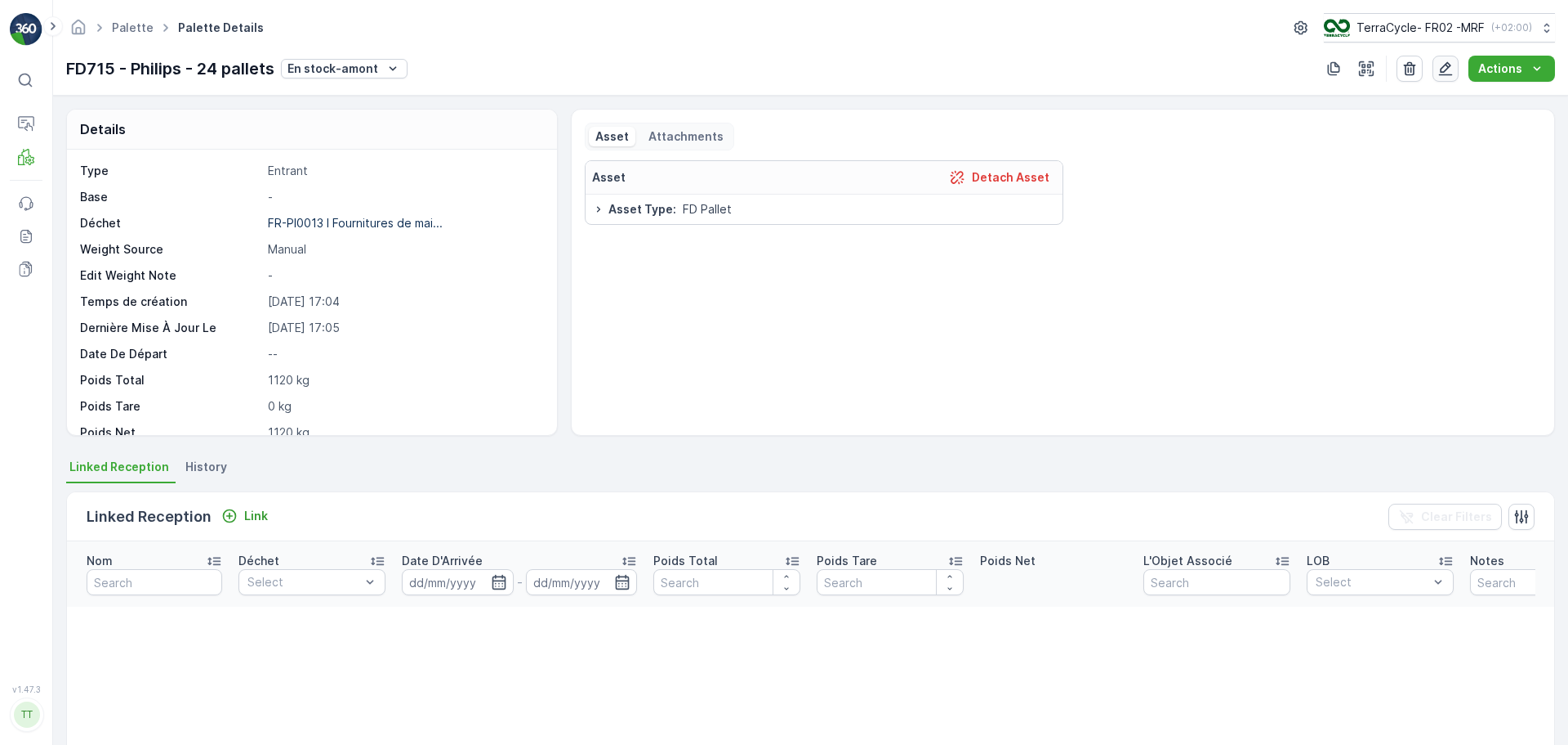
click at [1447, 65] on icon "button" at bounding box center [1446, 69] width 13 height 13
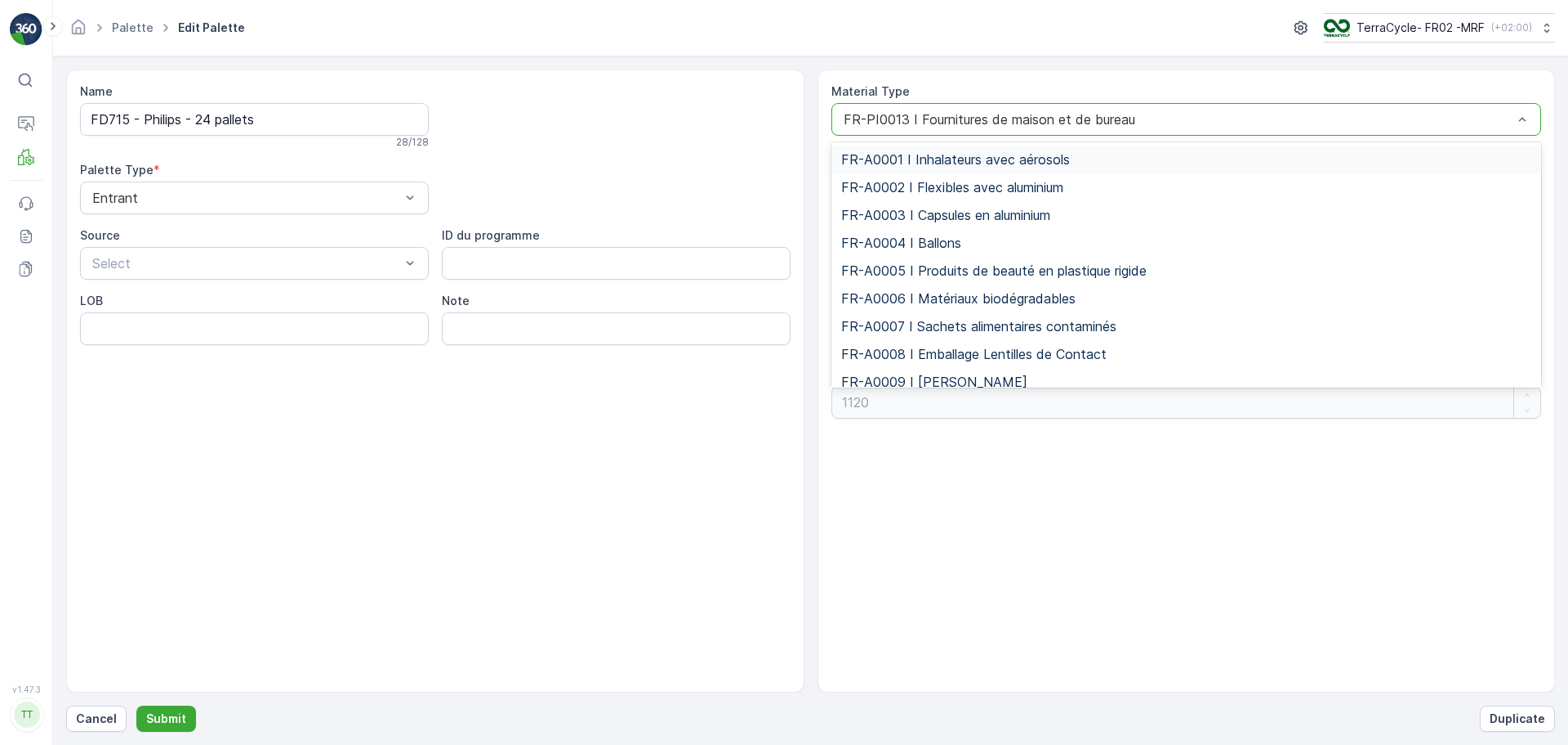
click at [974, 127] on div "FR-PI0013 I Fournitures de maison et de bureau" at bounding box center [1186, 119] width 711 height 33
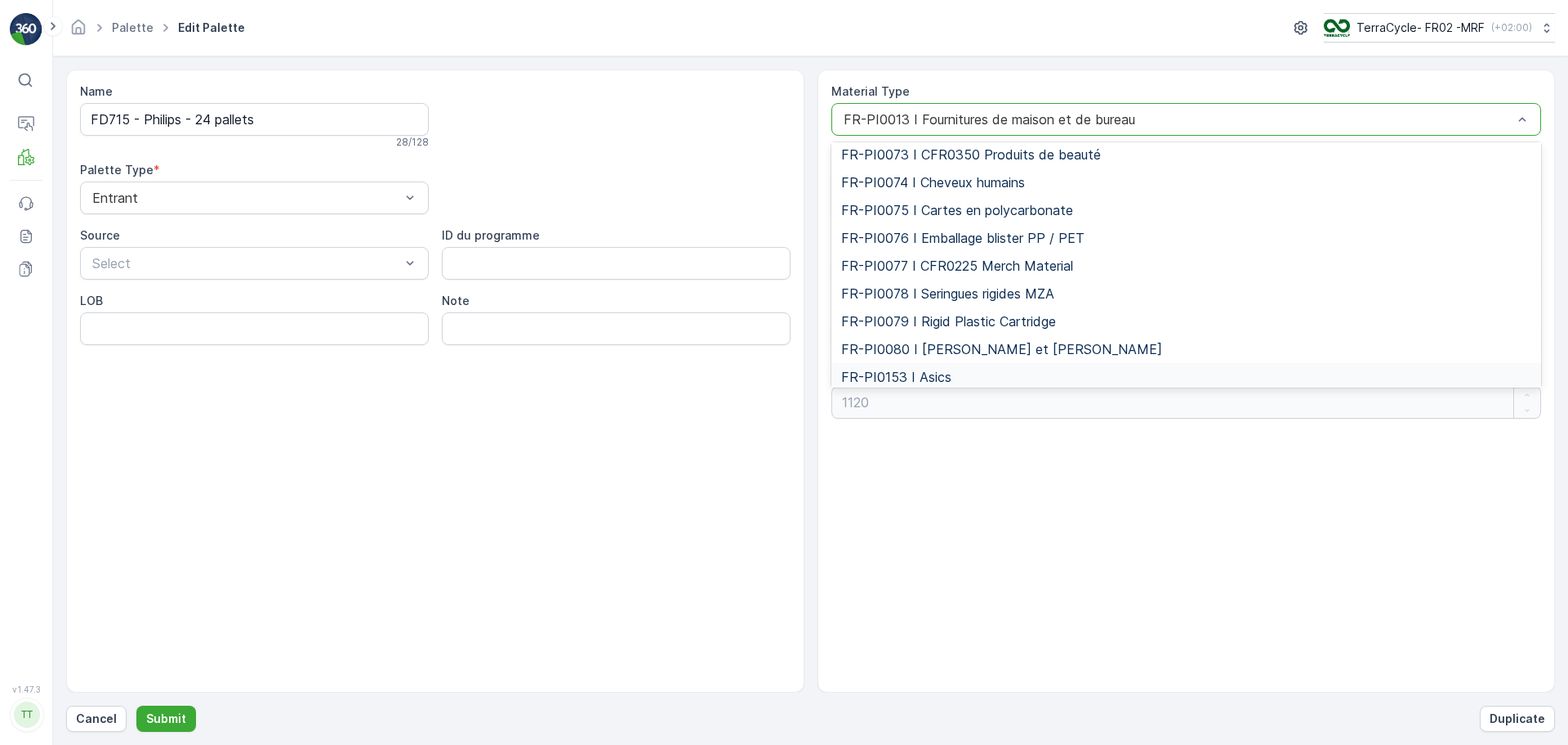
scroll to position [4211, 0]
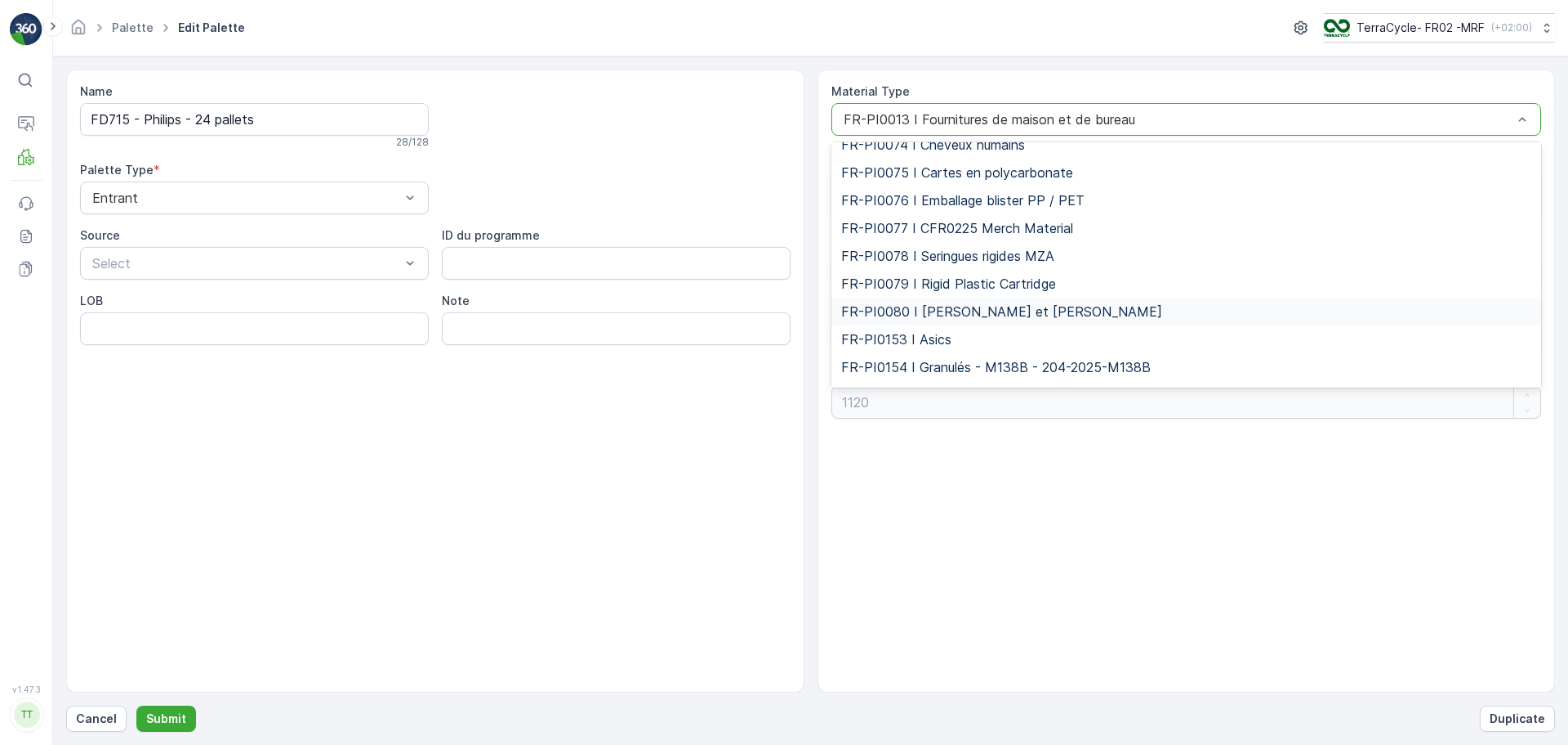
click at [966, 316] on span "FR-PI0080 I [PERSON_NAME] et [PERSON_NAME]" at bounding box center [1002, 311] width 321 height 14
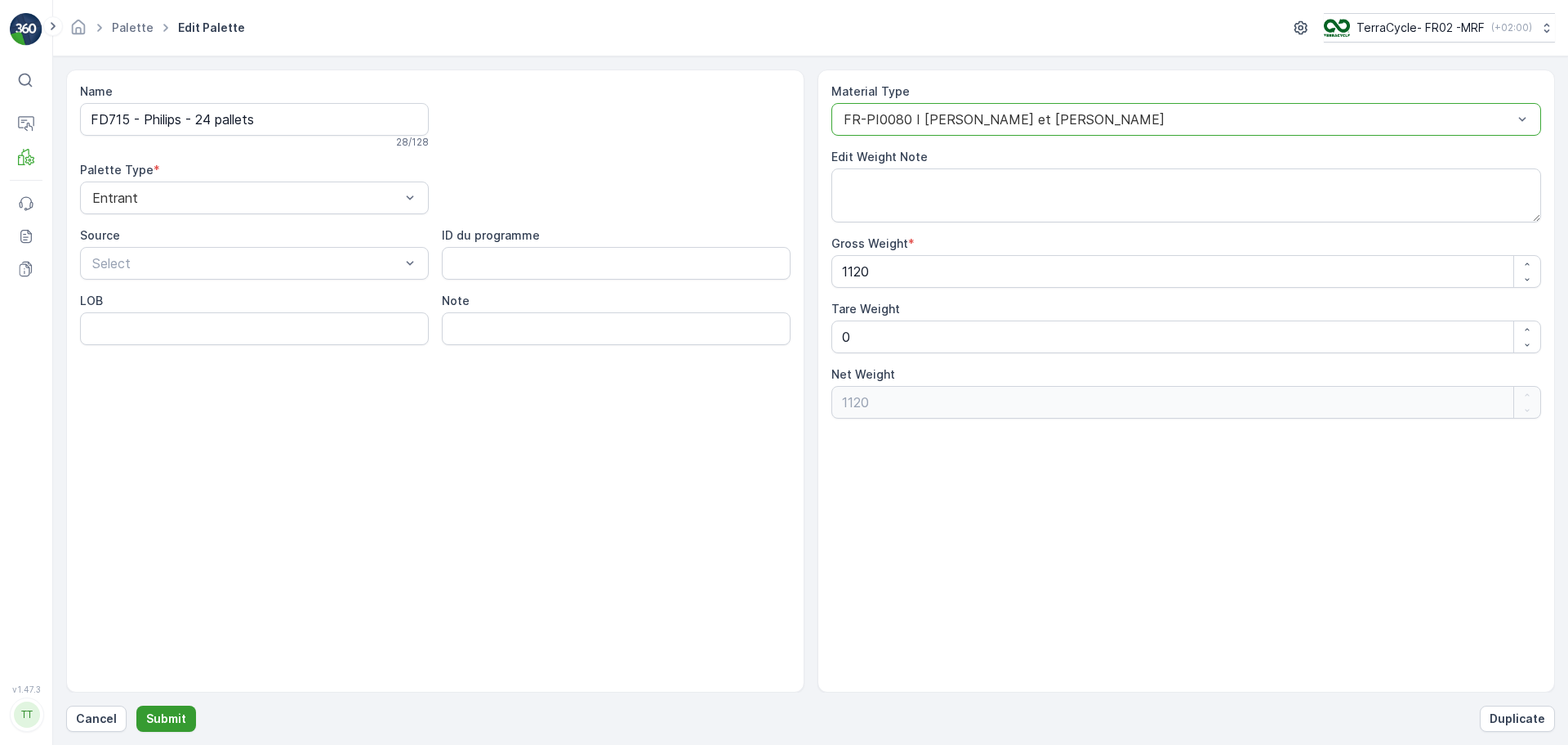
click at [148, 715] on p "Submit" at bounding box center [166, 718] width 40 height 16
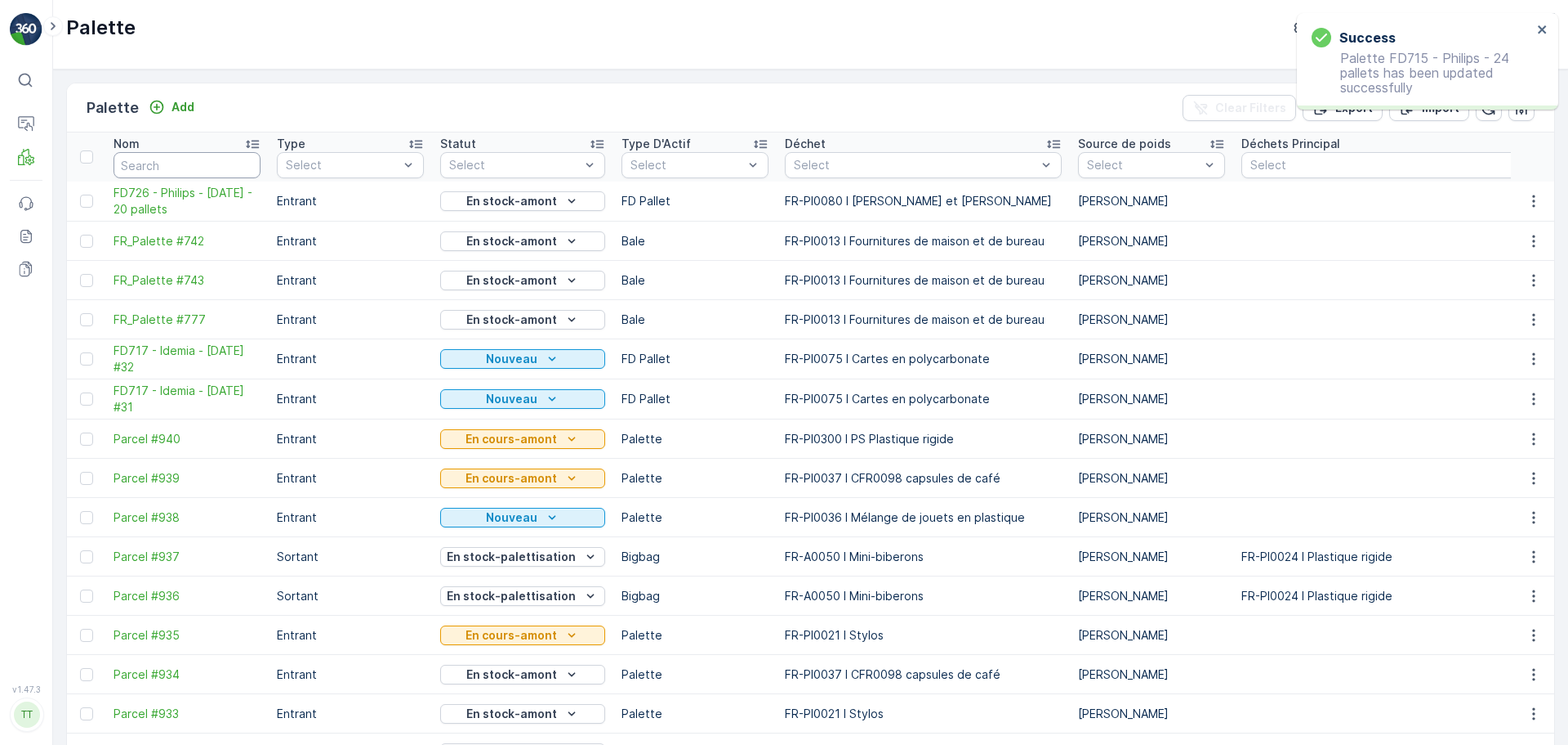
click at [190, 166] on input "text" at bounding box center [187, 165] width 147 height 26
click at [191, 166] on input "text" at bounding box center [187, 165] width 147 height 26
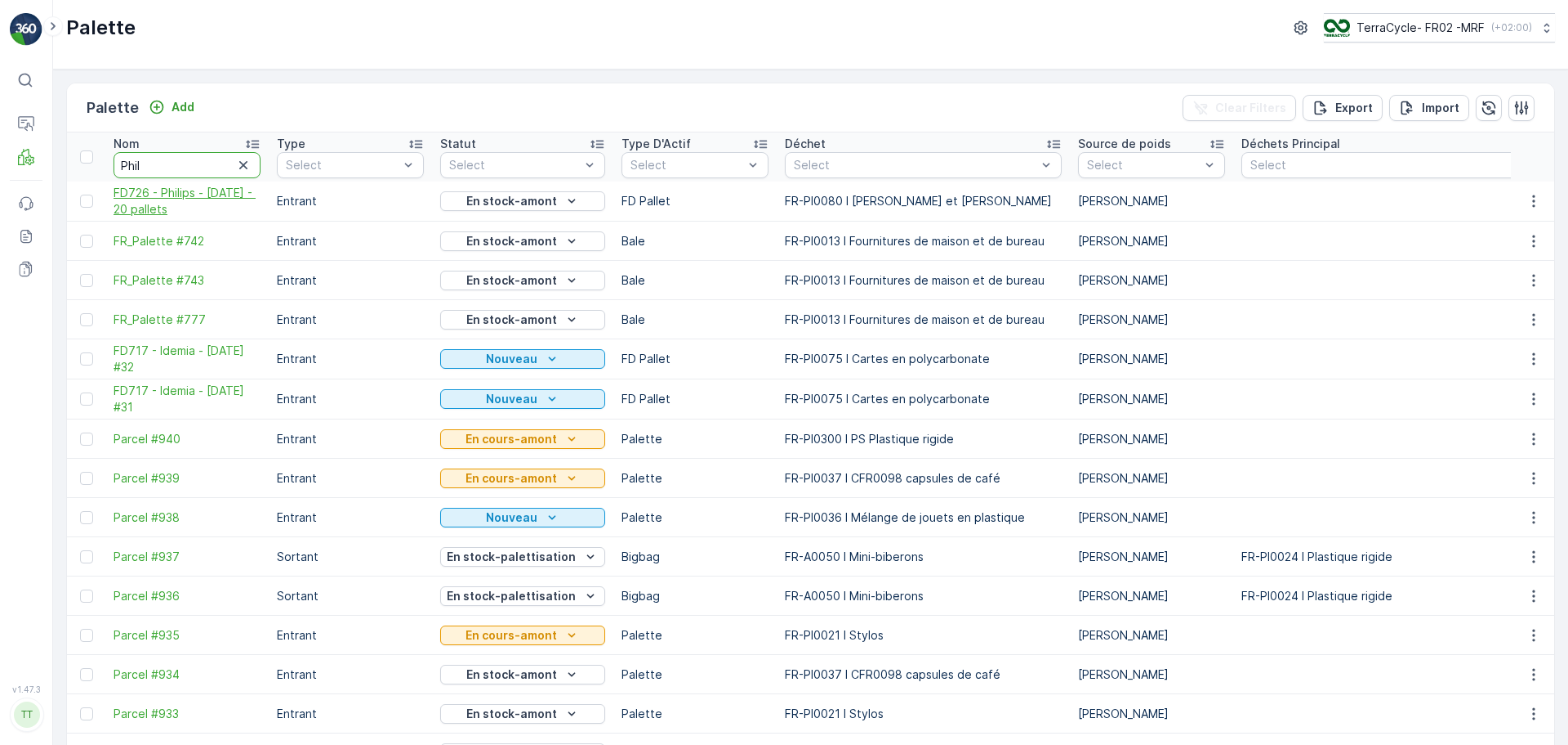
type input "Phili"
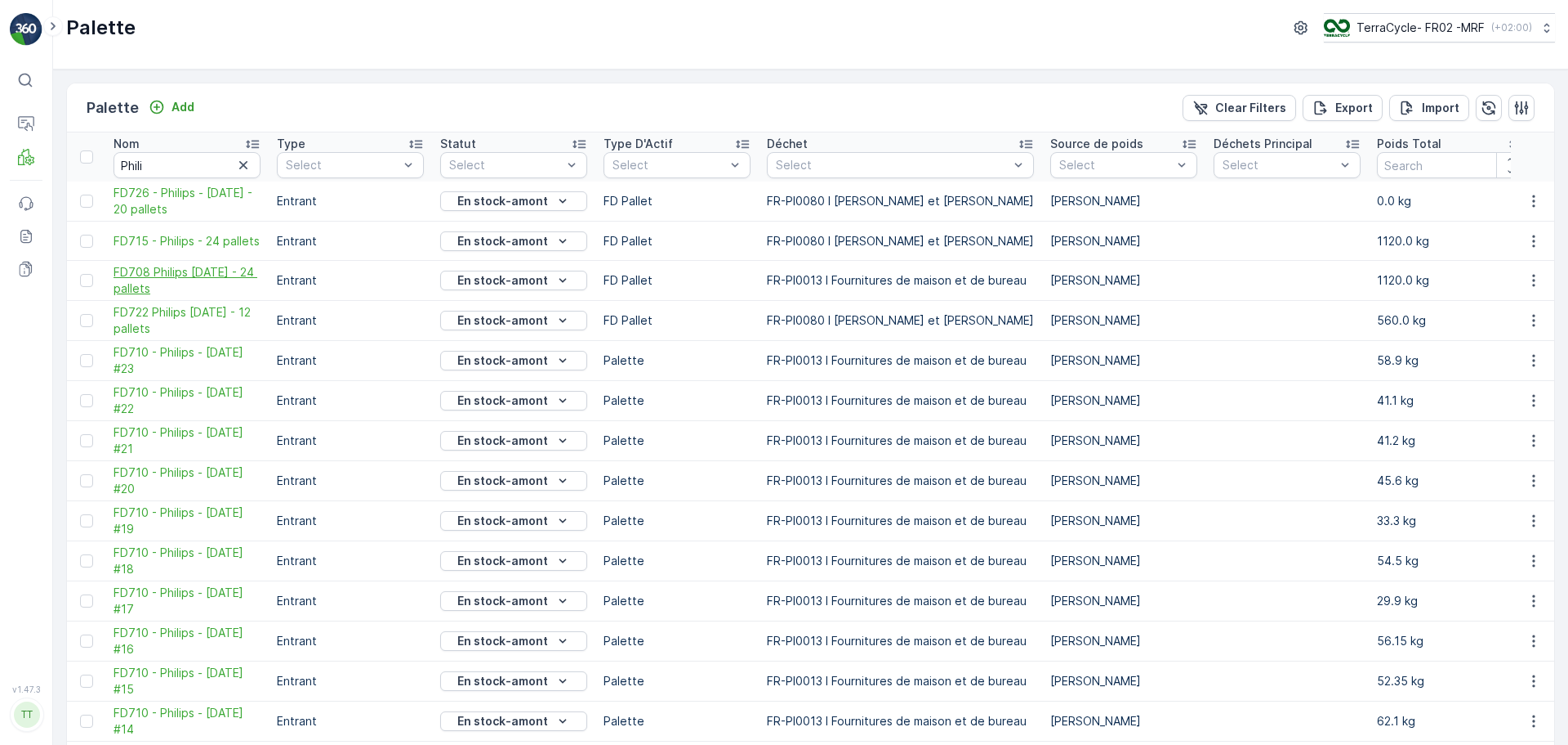
click at [164, 275] on span "FD708 Philips [DATE] - 24 pallets" at bounding box center [187, 280] width 147 height 33
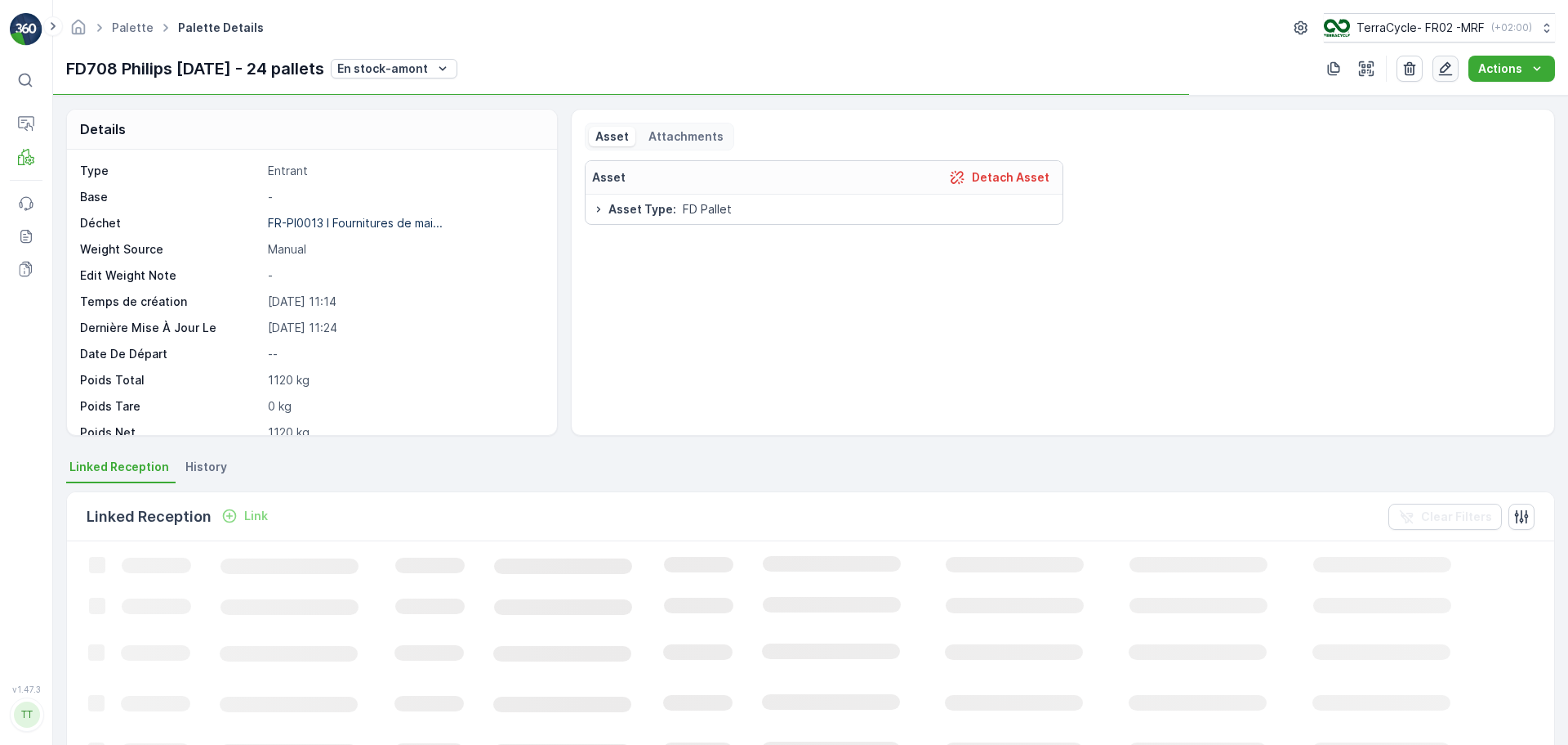
click at [1447, 70] on icon "button" at bounding box center [1446, 68] width 16 height 16
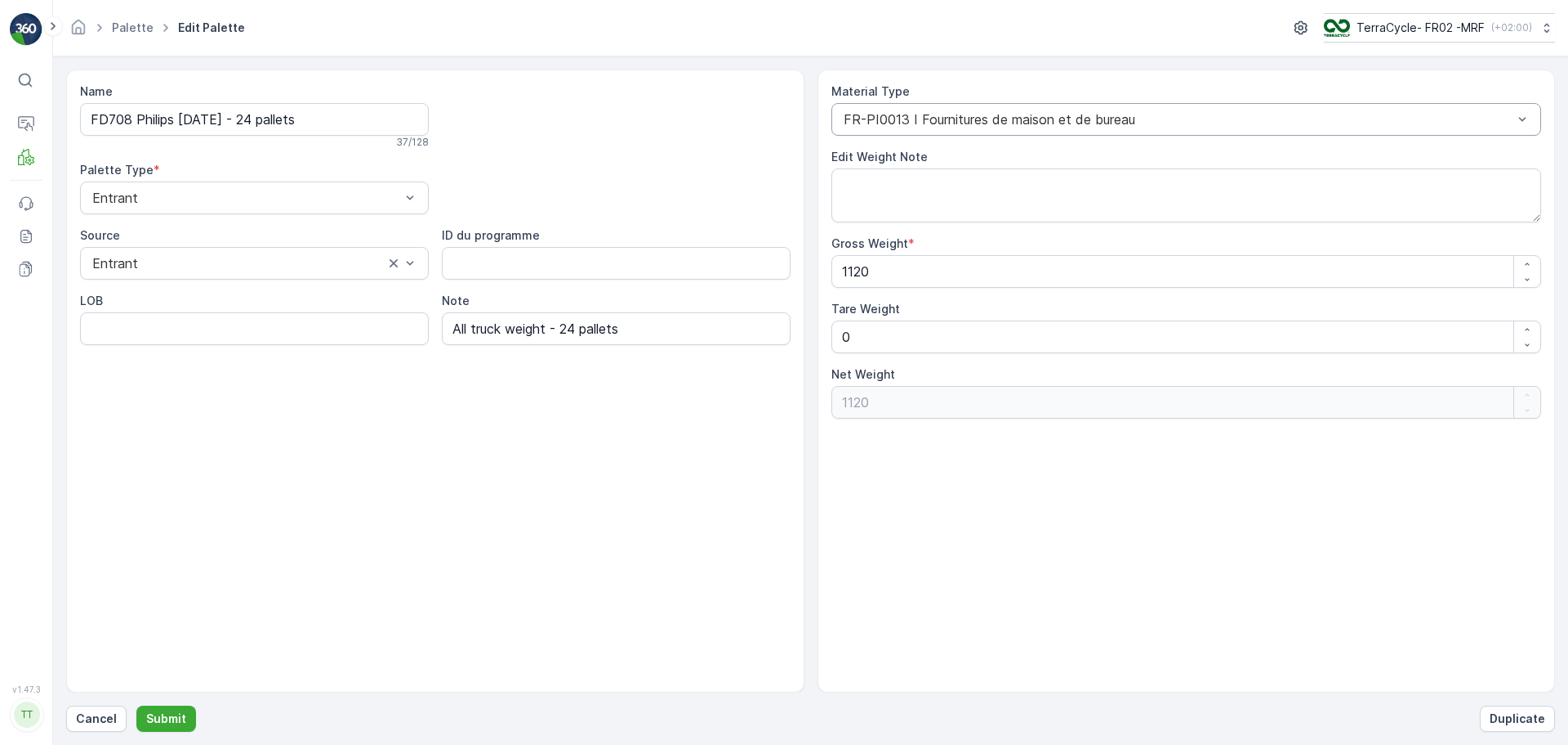
click at [1256, 115] on div at bounding box center [1179, 118] width 673 height 14
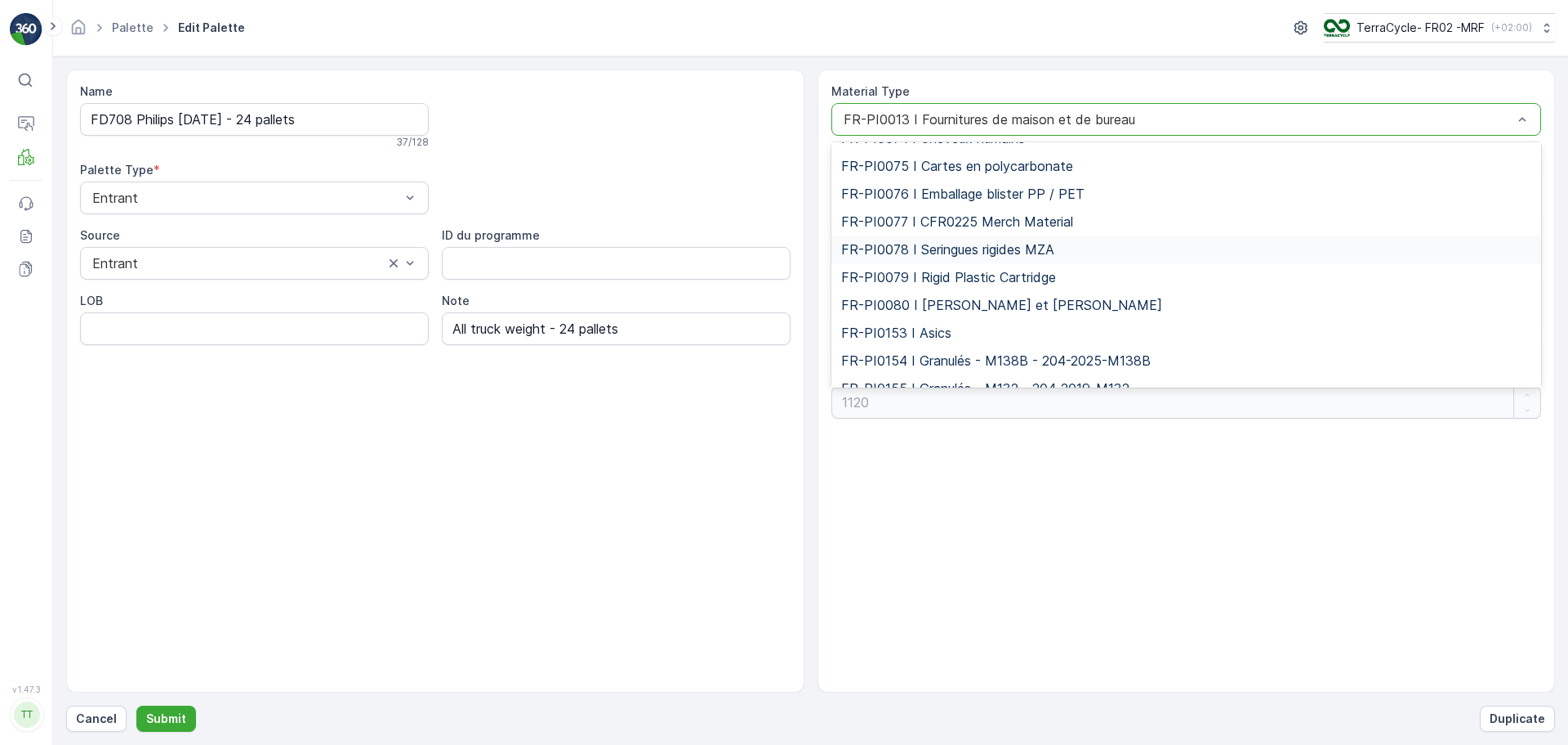
scroll to position [4293, 0]
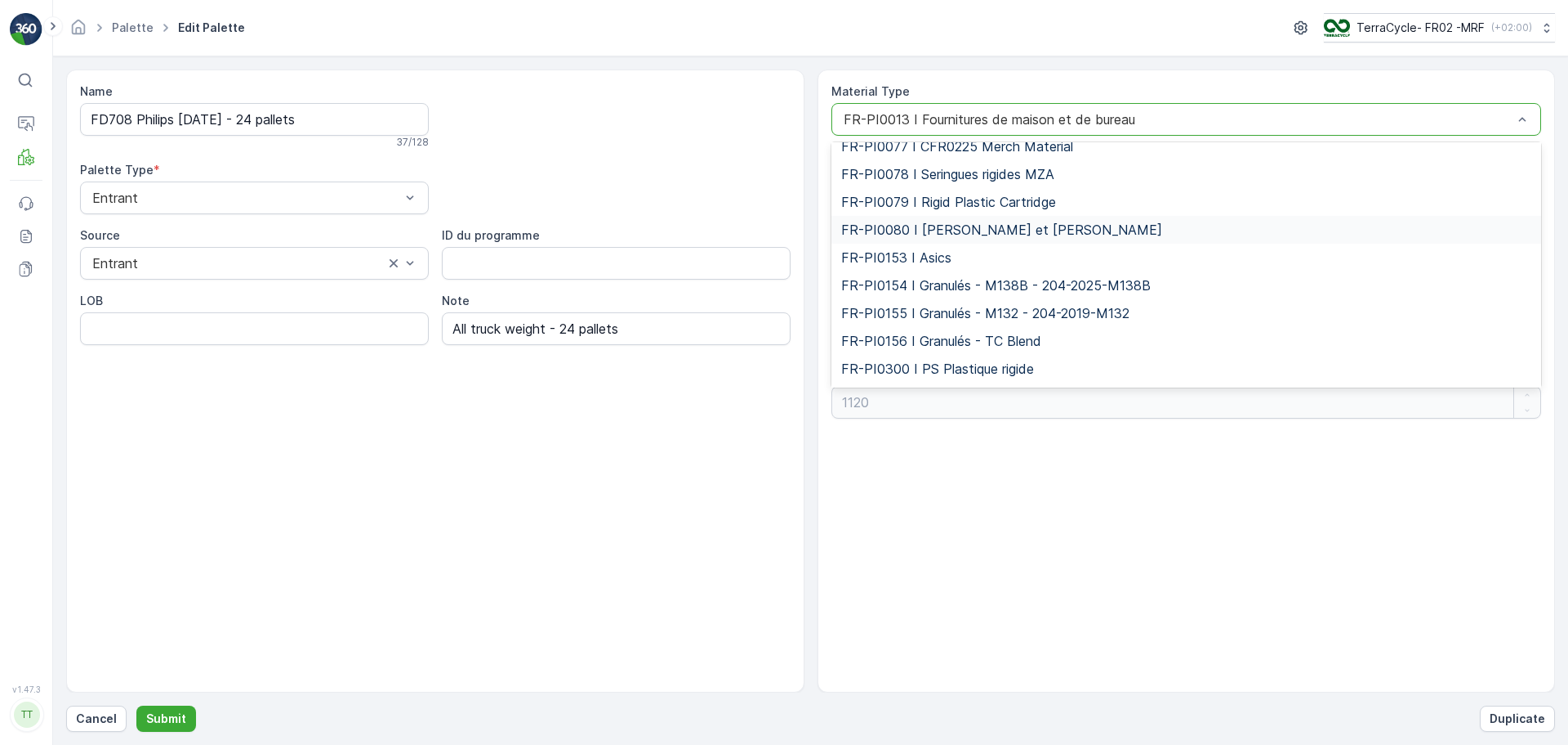
click at [906, 230] on span "FR-PI0080 I [PERSON_NAME] et [PERSON_NAME]" at bounding box center [1002, 229] width 321 height 14
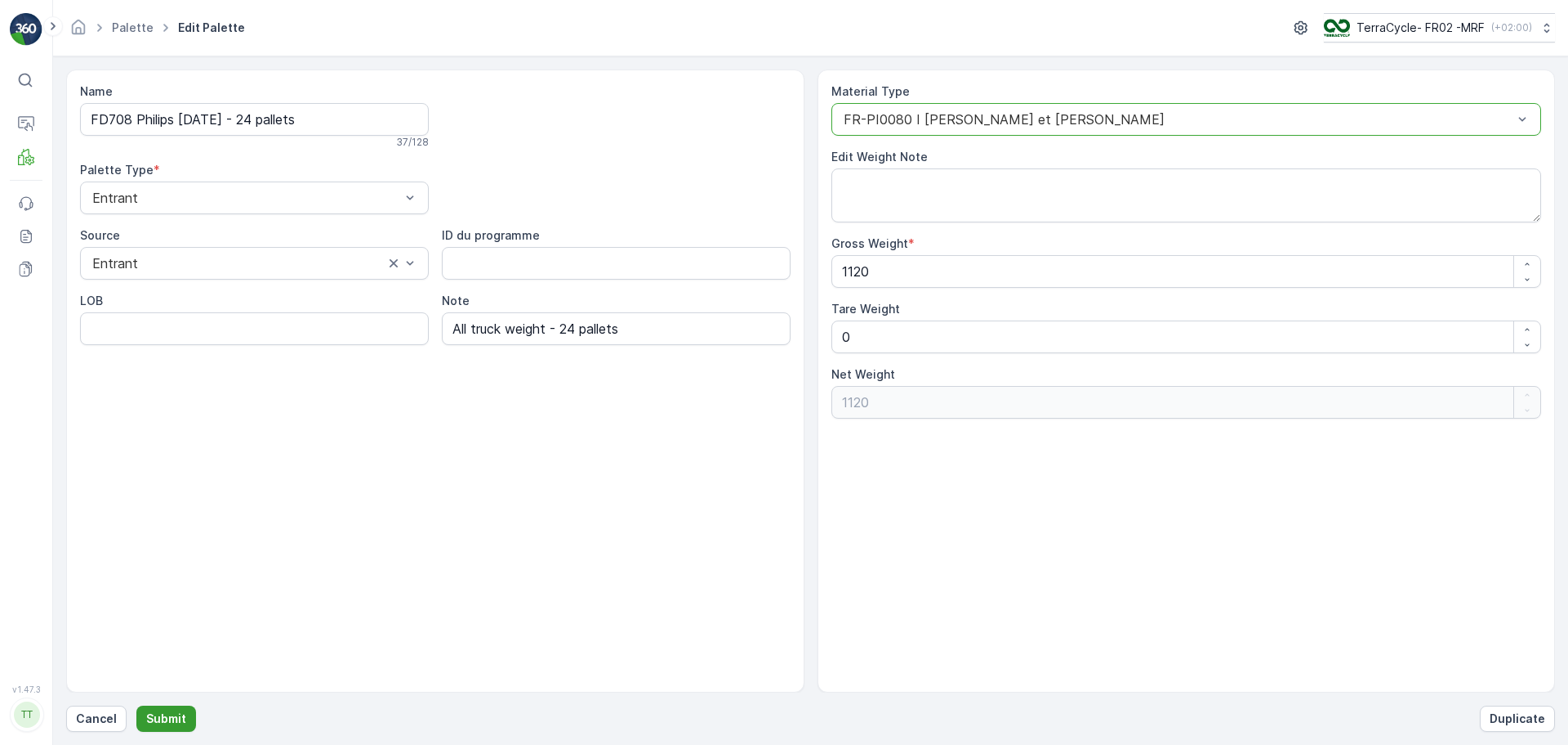
click at [160, 714] on p "Submit" at bounding box center [166, 718] width 40 height 16
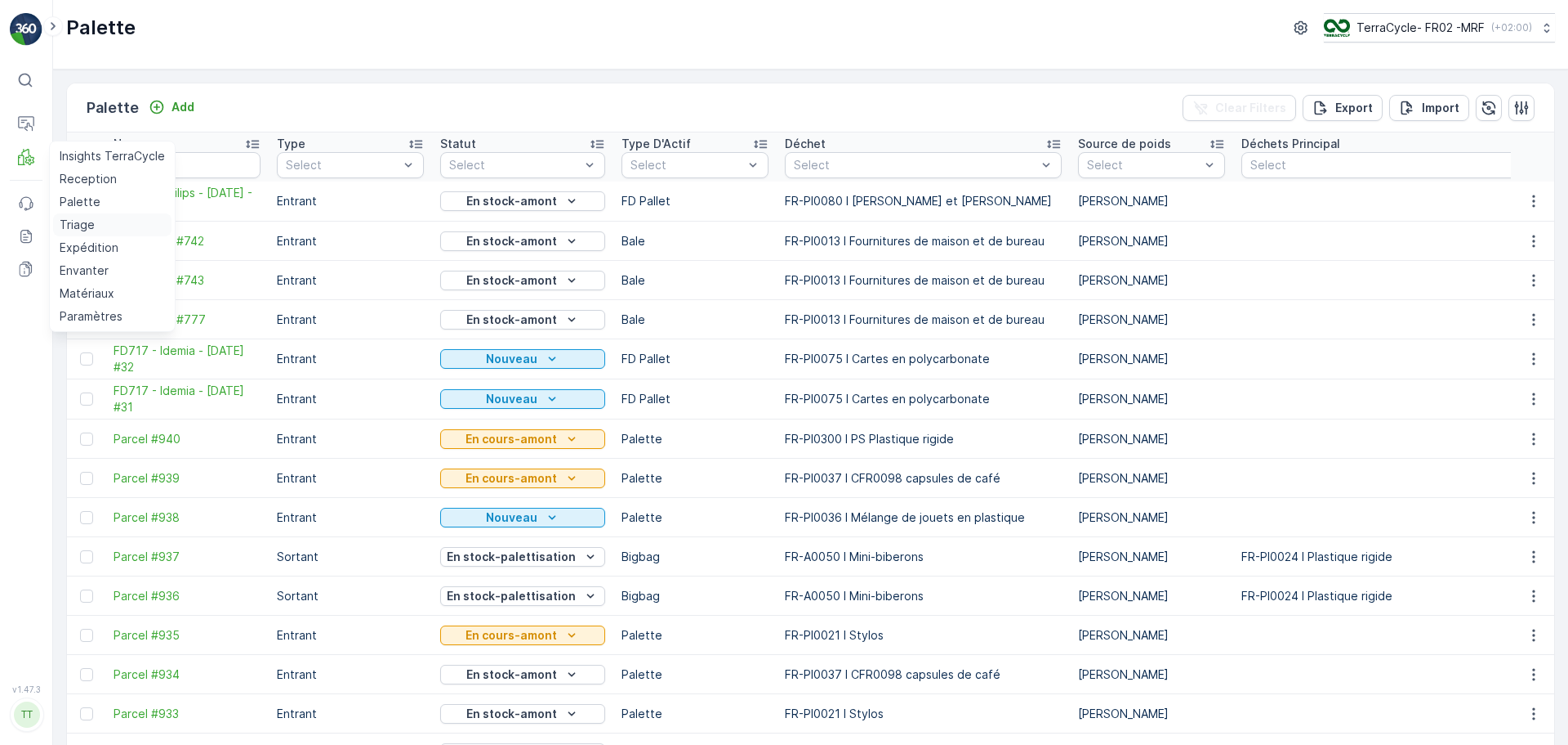
click at [94, 222] on link "Triage" at bounding box center [112, 225] width 118 height 23
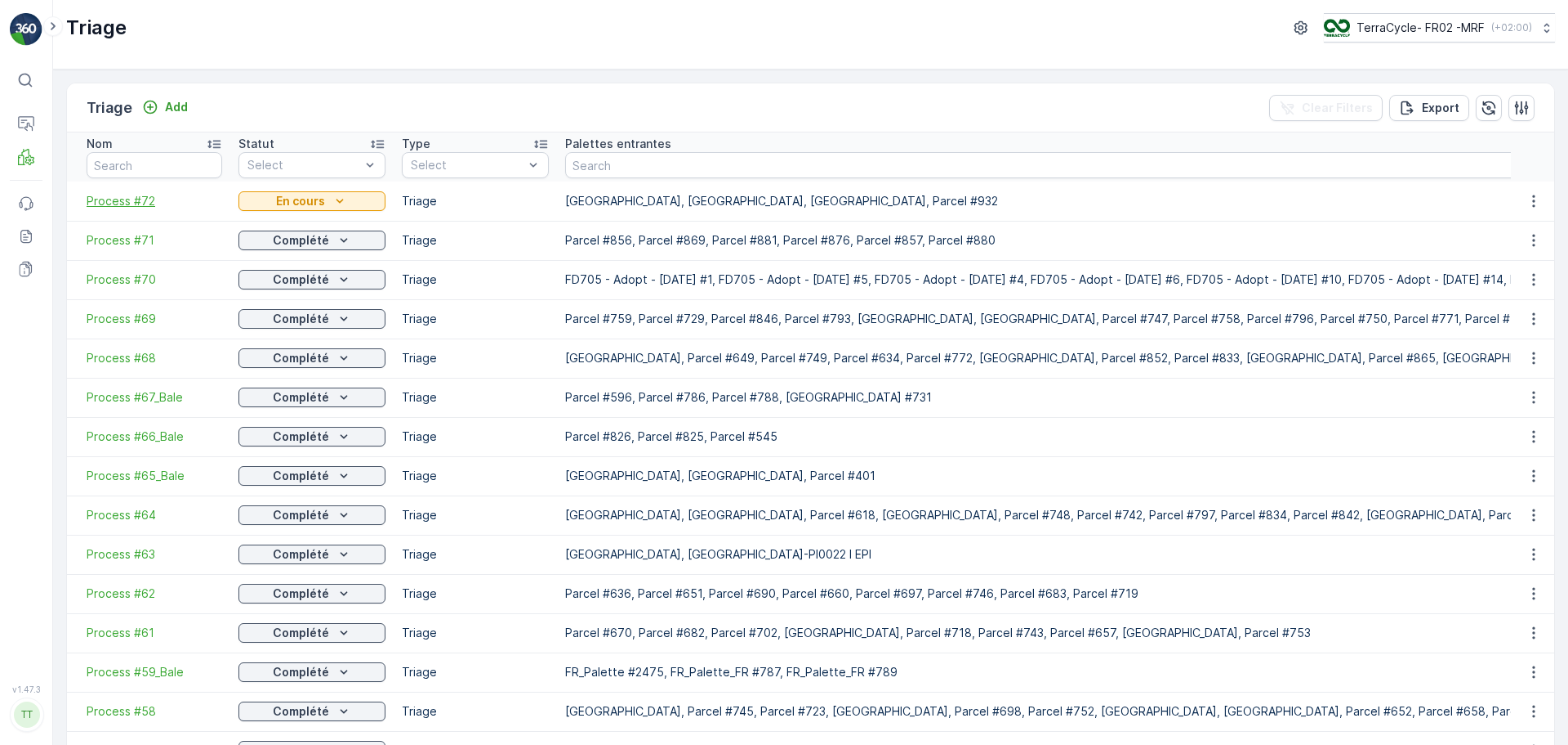
click at [127, 201] on span "Process #72" at bounding box center [154, 200] width 136 height 16
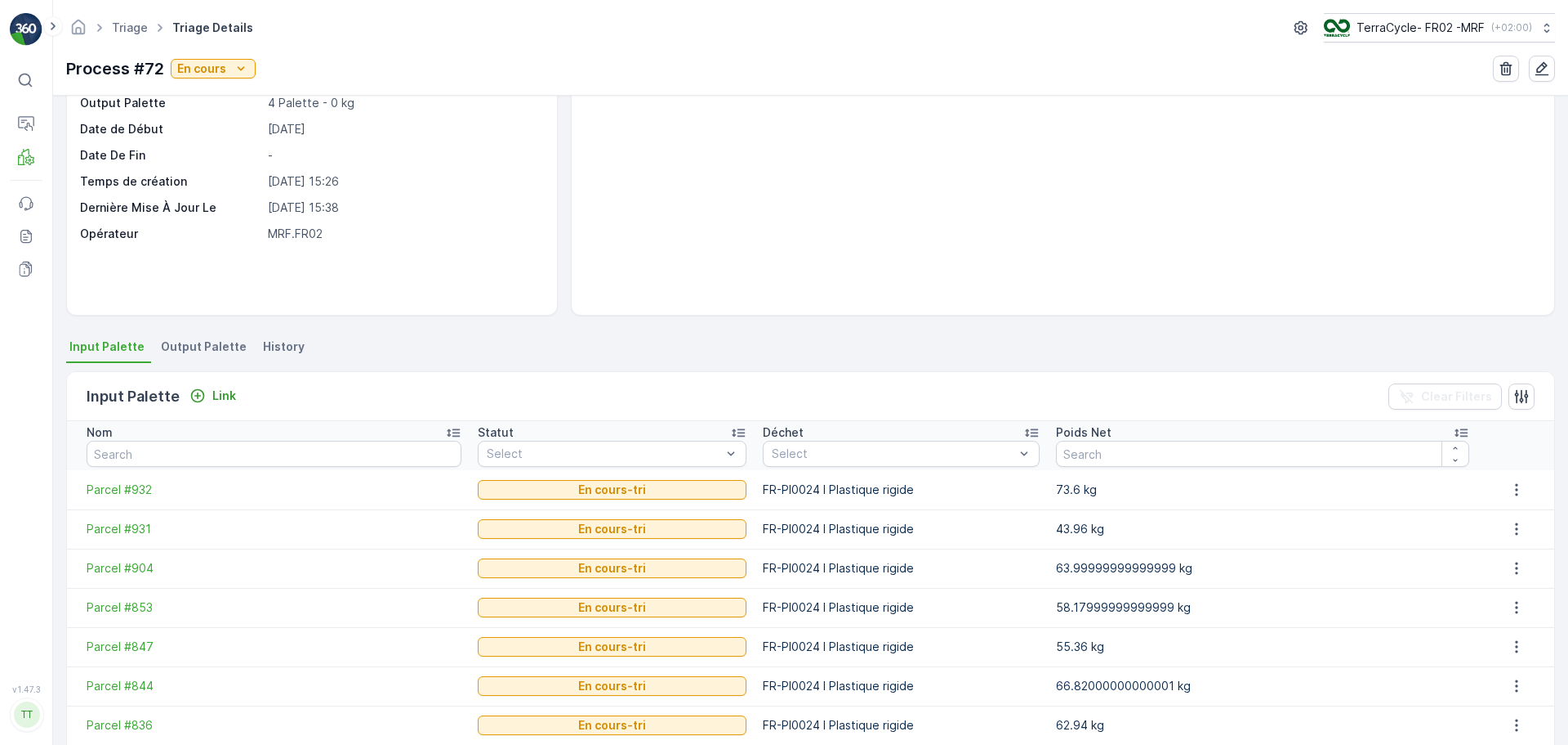
scroll to position [269, 0]
